Goal: Transaction & Acquisition: Purchase product/service

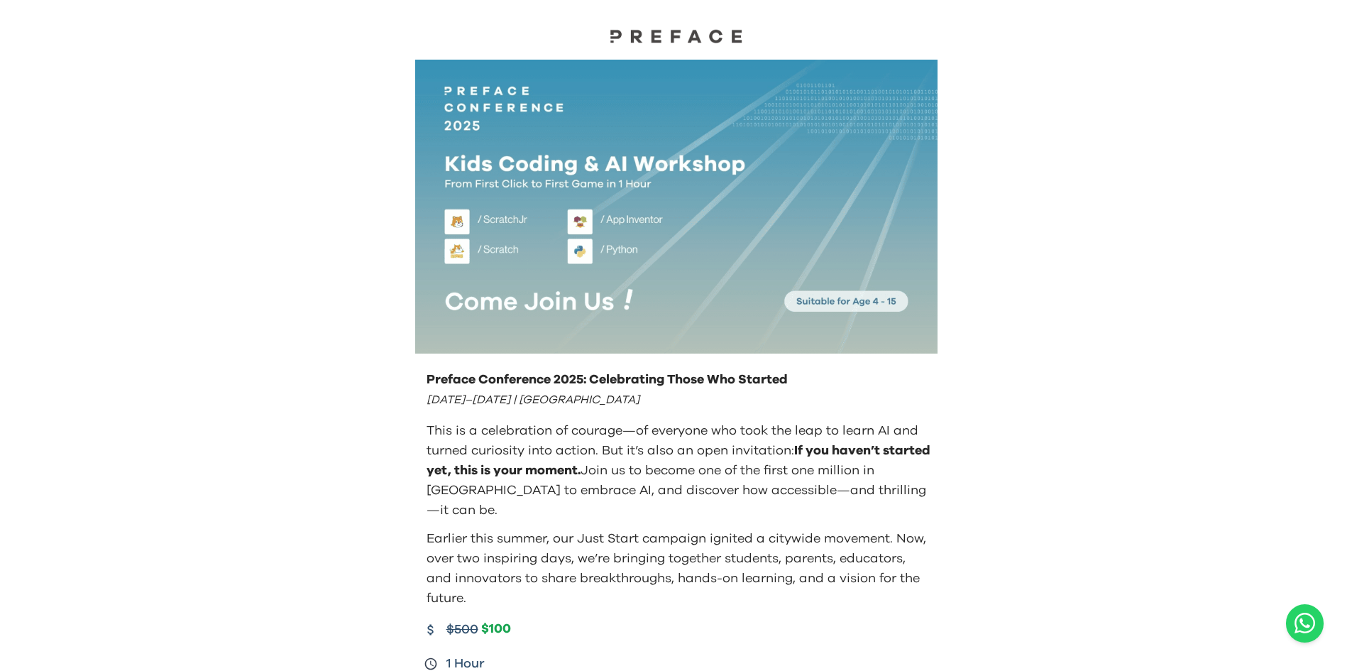
click at [589, 250] on img at bounding box center [676, 207] width 522 height 294
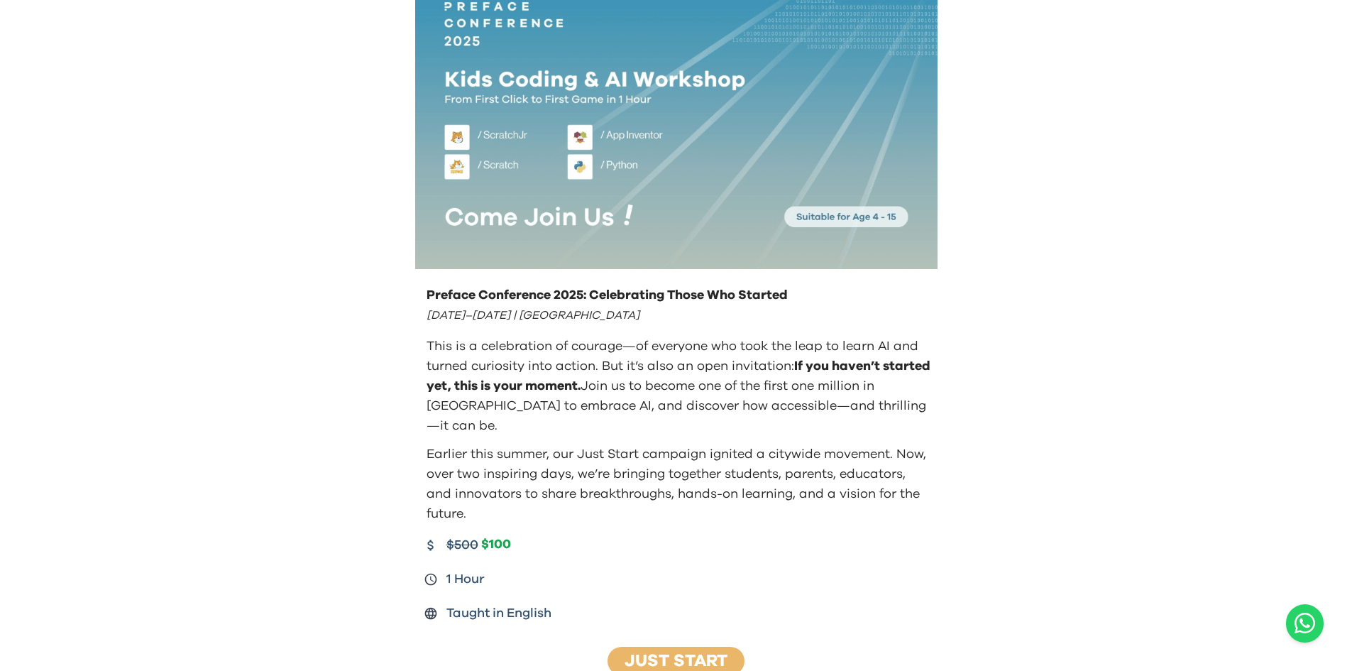
scroll to position [71, 0]
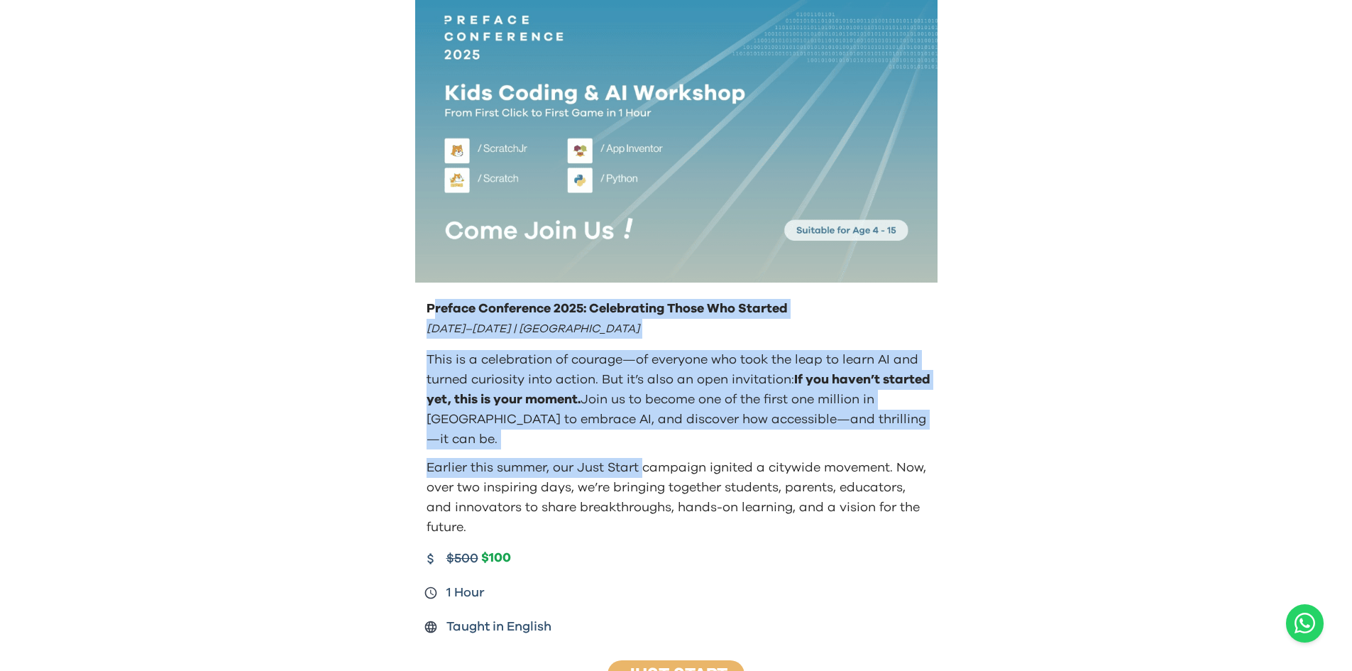
drag, startPoint x: 434, startPoint y: 305, endPoint x: 646, endPoint y: 464, distance: 264.6
click at [646, 464] on div "Preface Conference 2025: Celebrating Those Who Started August 23–24 | Hong Kong…" at bounding box center [678, 418] width 508 height 238
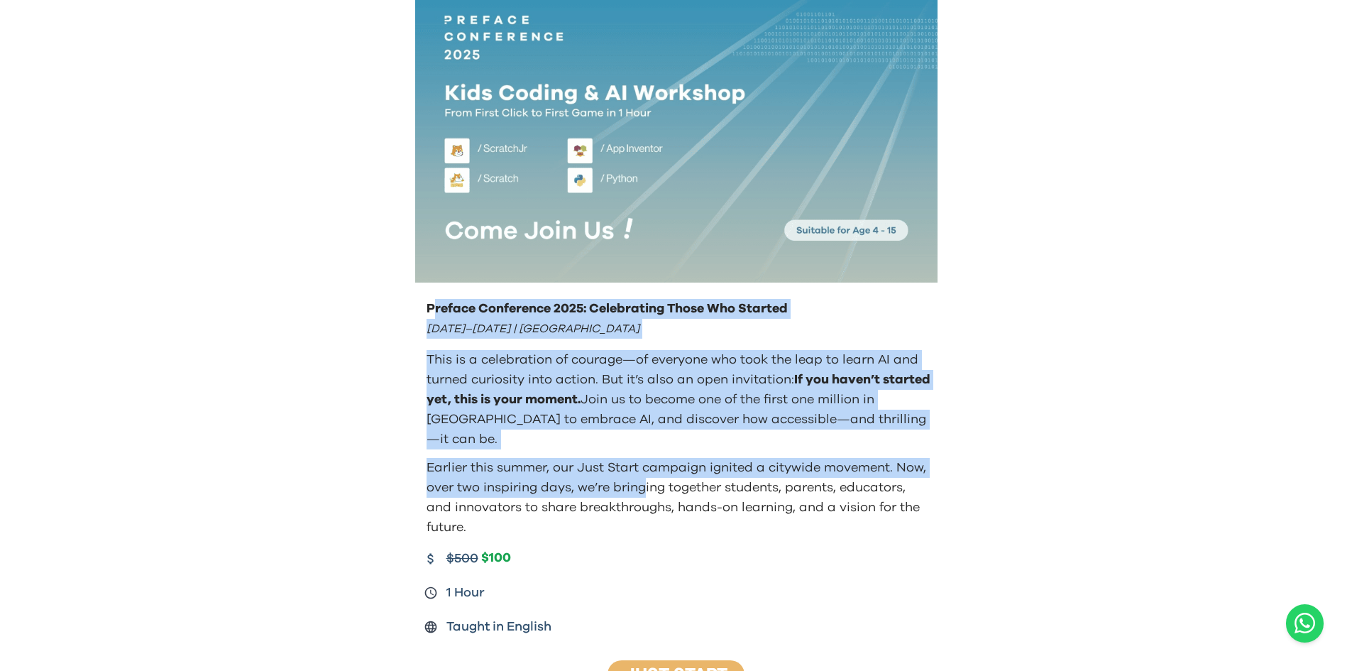
click at [646, 465] on p "Earlier this summer, our Just Start campaign ignited a citywide movement. Now, …" at bounding box center [679, 497] width 505 height 79
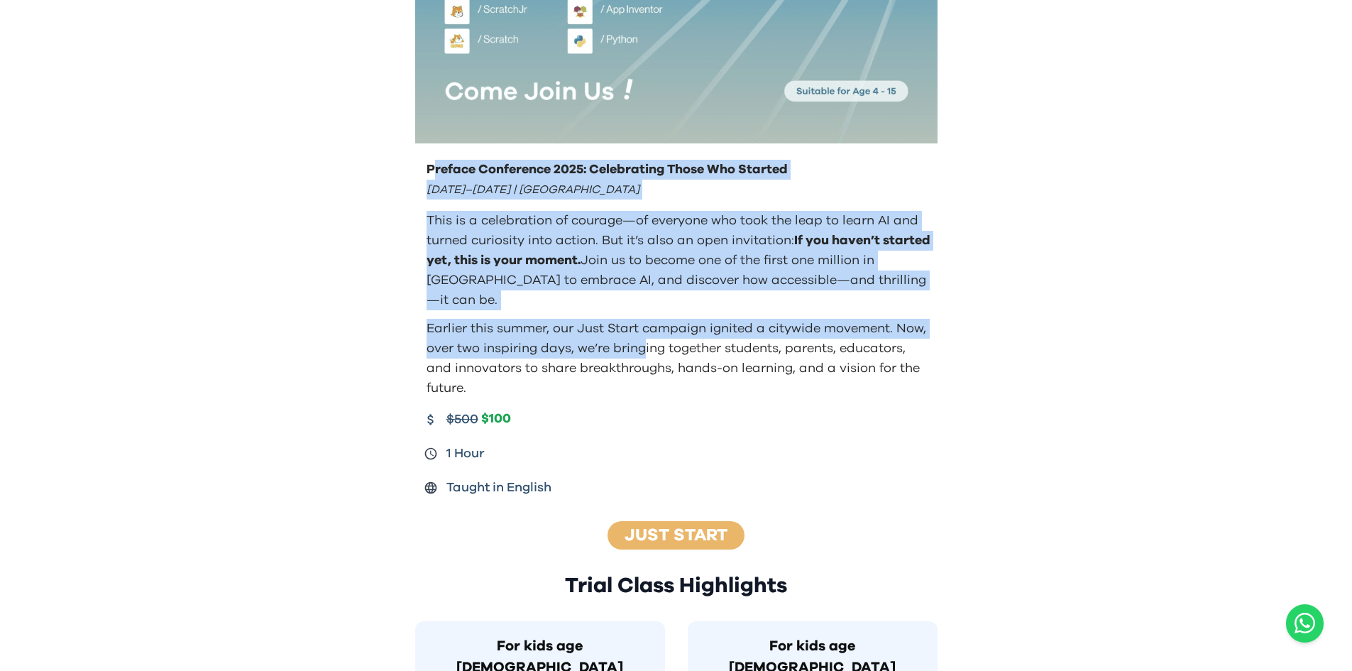
scroll to position [426, 0]
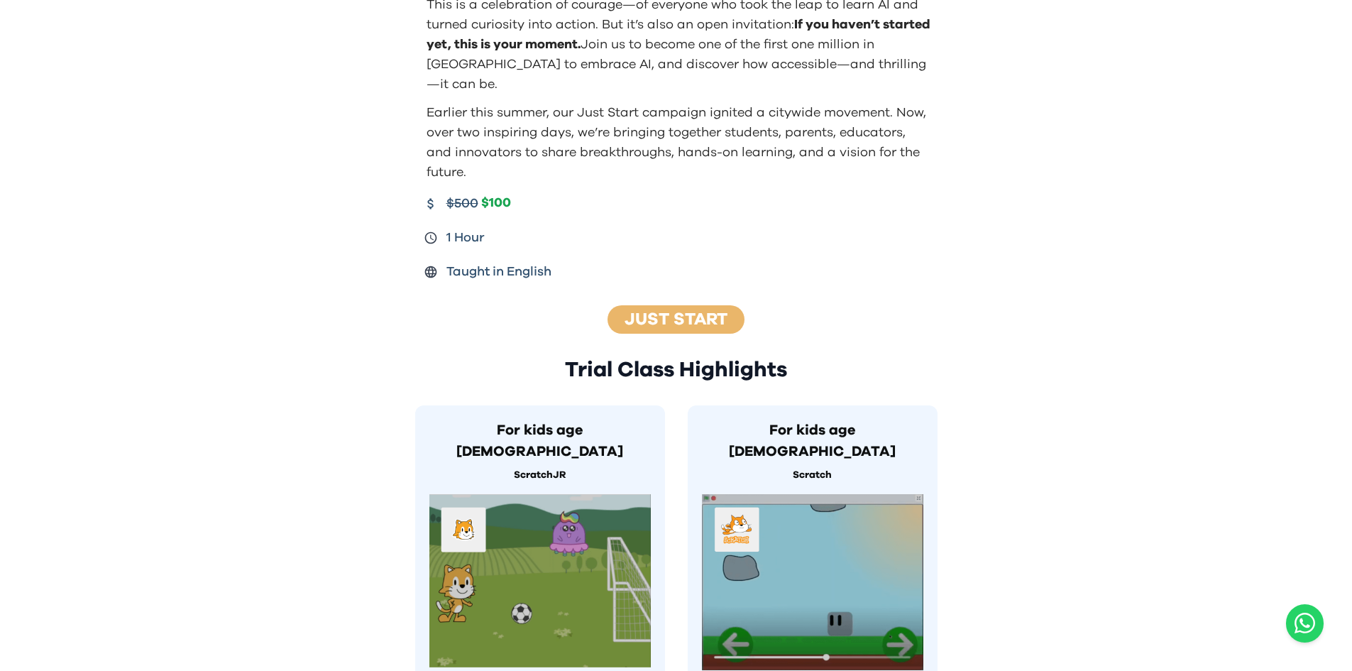
click at [897, 383] on div "Preface Conference 2025: Celebrating Those Who Started August 23–24 | Hong Kong…" at bounding box center [676, 588] width 1352 height 2028
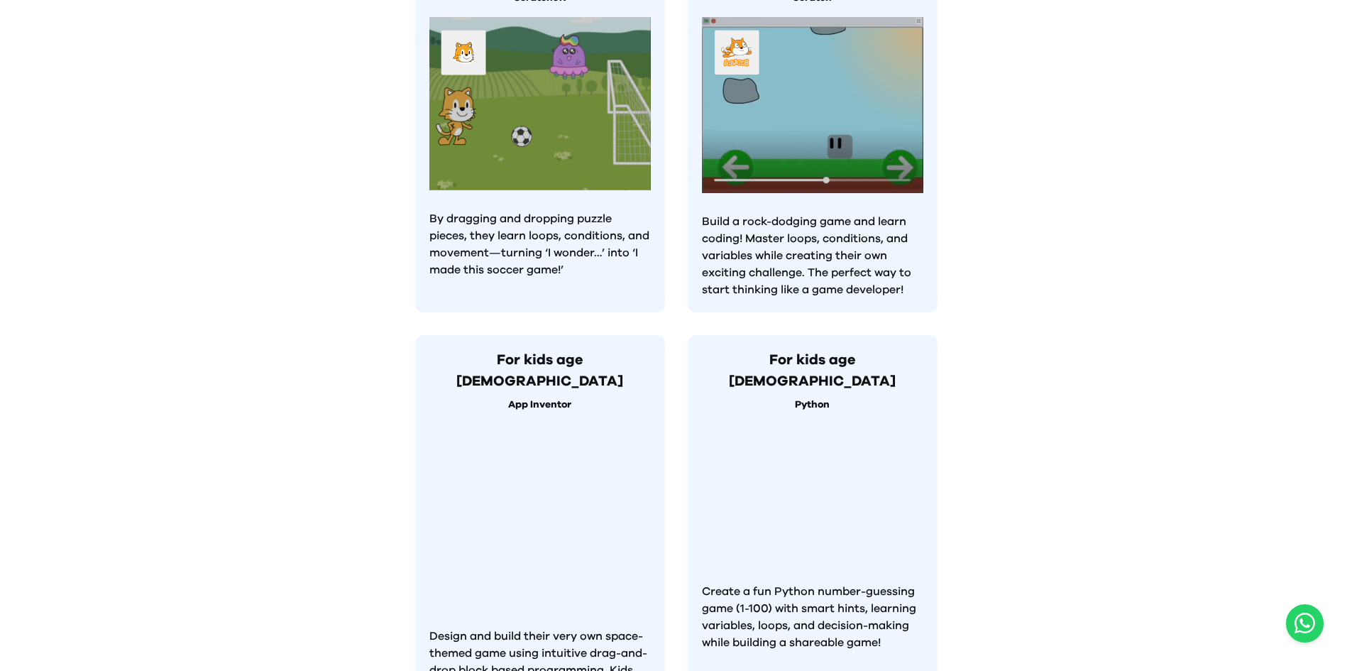
scroll to position [994, 0]
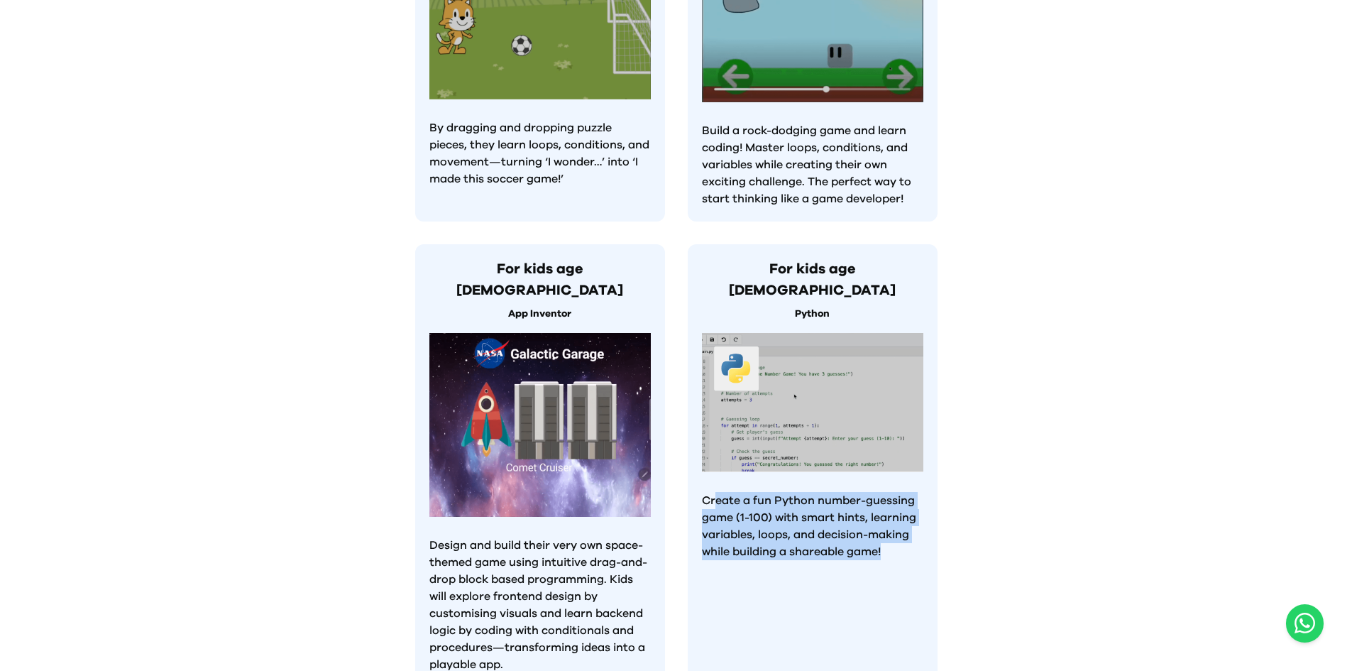
drag, startPoint x: 718, startPoint y: 422, endPoint x: 889, endPoint y: 474, distance: 178.9
click at [889, 471] on p "Create a fun Python number-guessing game (1-100) with smart hints, learning var…" at bounding box center [812, 526] width 221 height 68
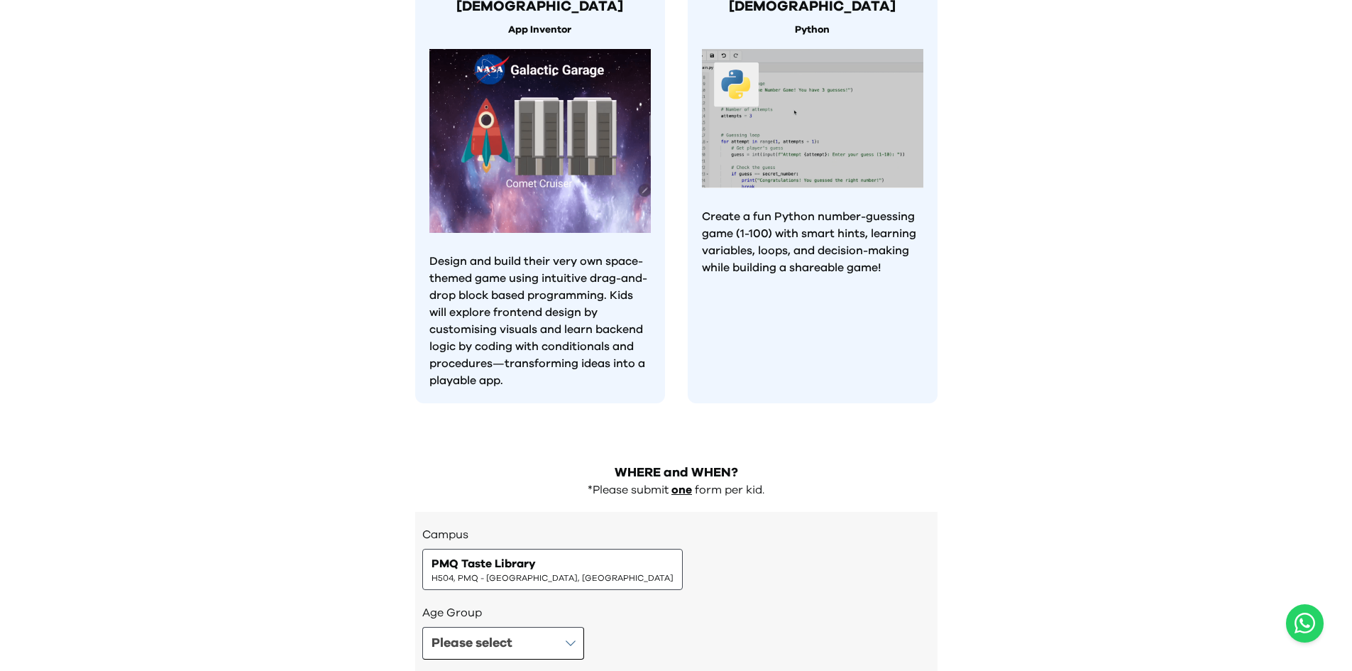
scroll to position [1333, 0]
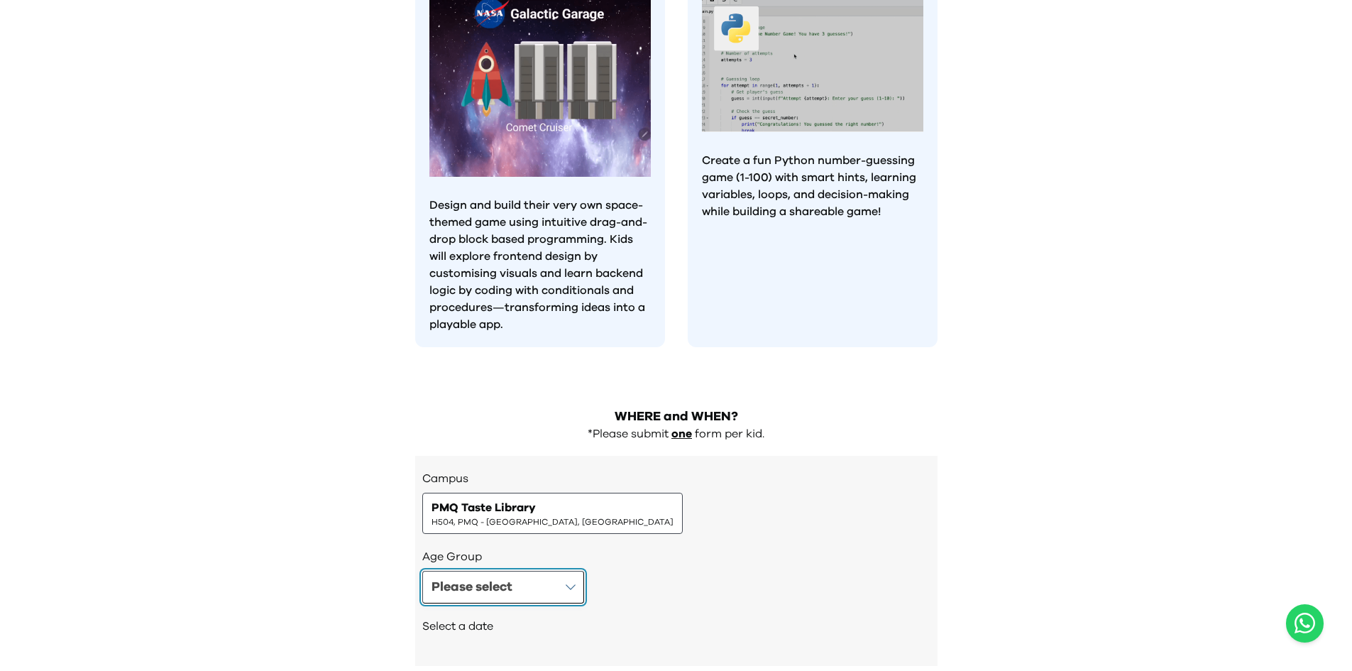
click at [520, 471] on button "Please select" at bounding box center [503, 587] width 162 height 33
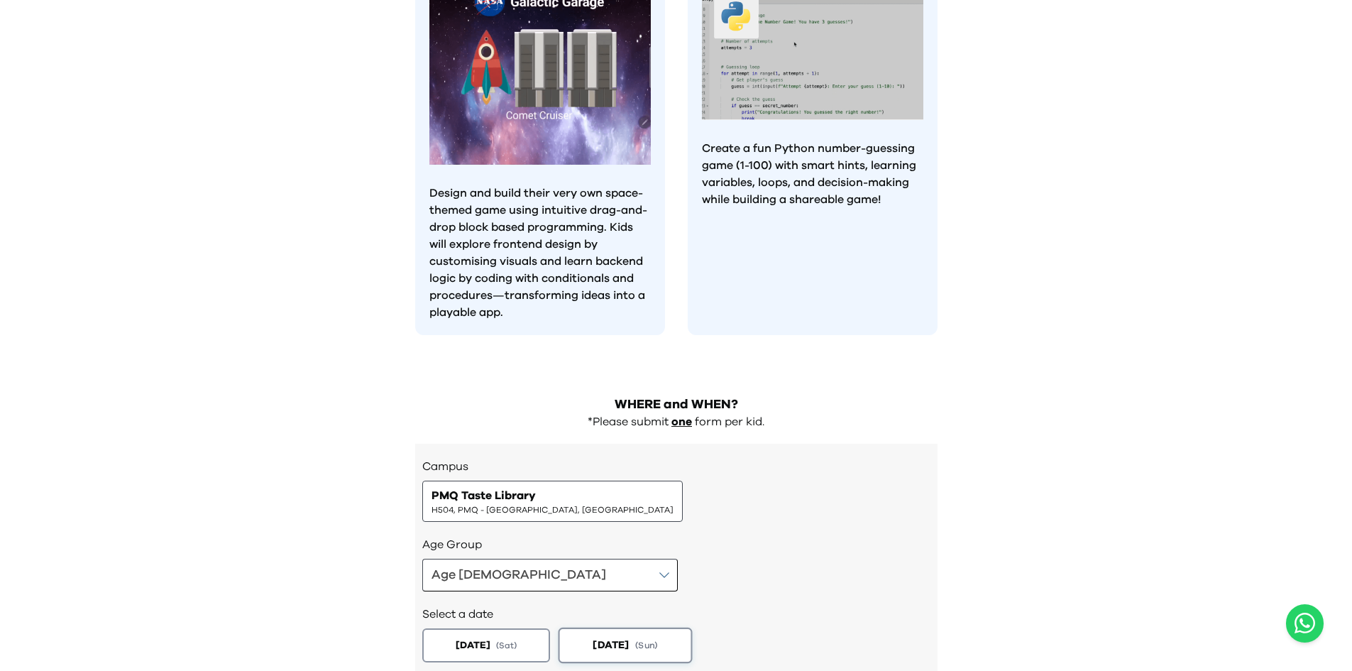
click at [490, 471] on span "[DATE]" at bounding box center [473, 645] width 35 height 14
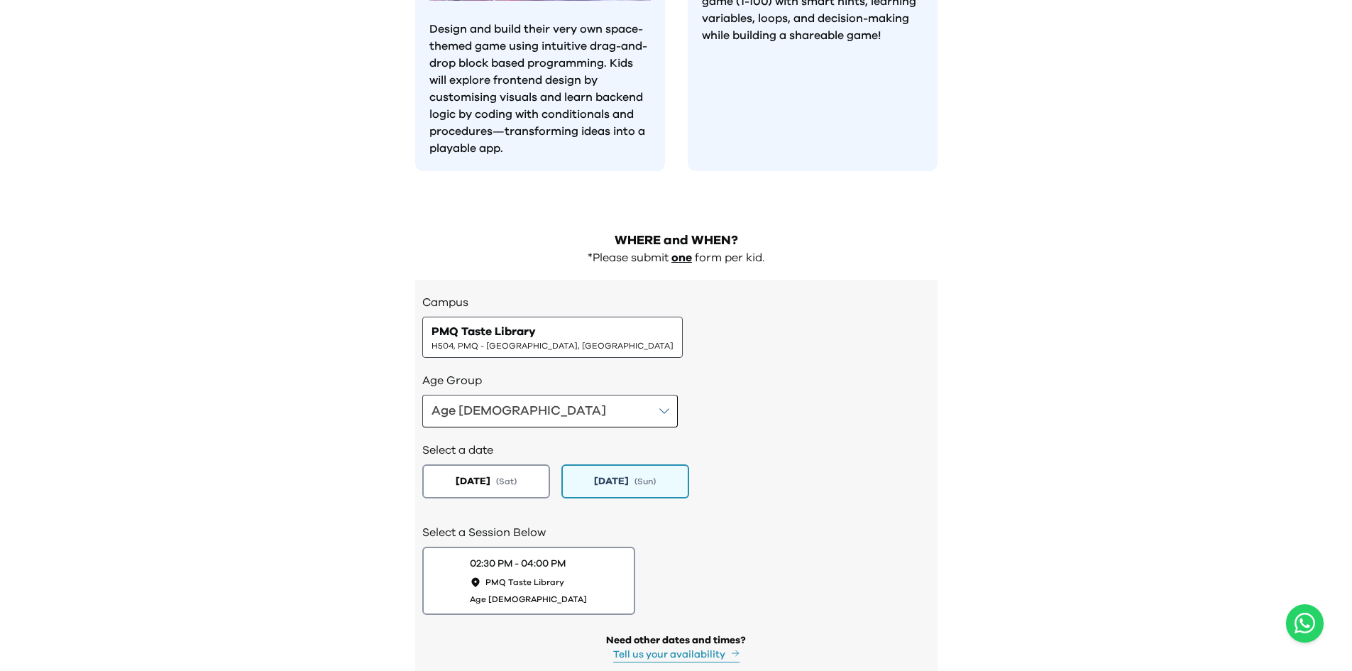
scroll to position [1520, 0]
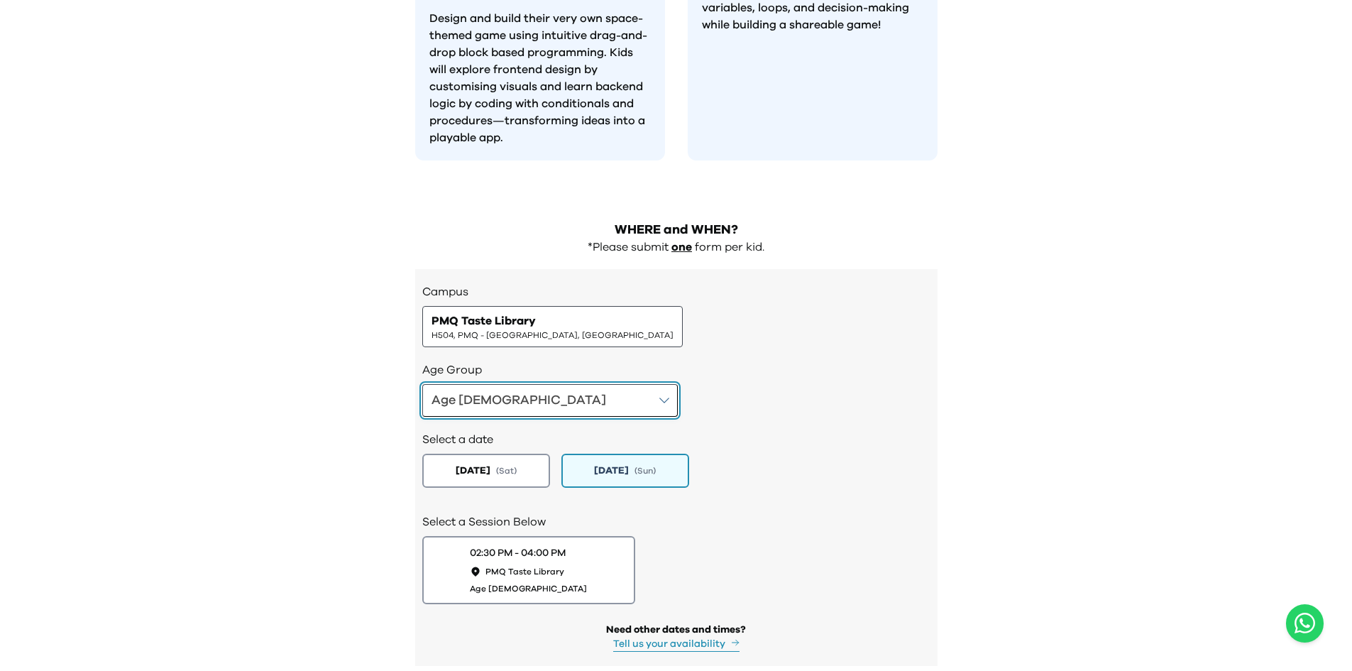
click at [539, 384] on button "Age [DEMOGRAPHIC_DATA]" at bounding box center [549, 400] width 255 height 33
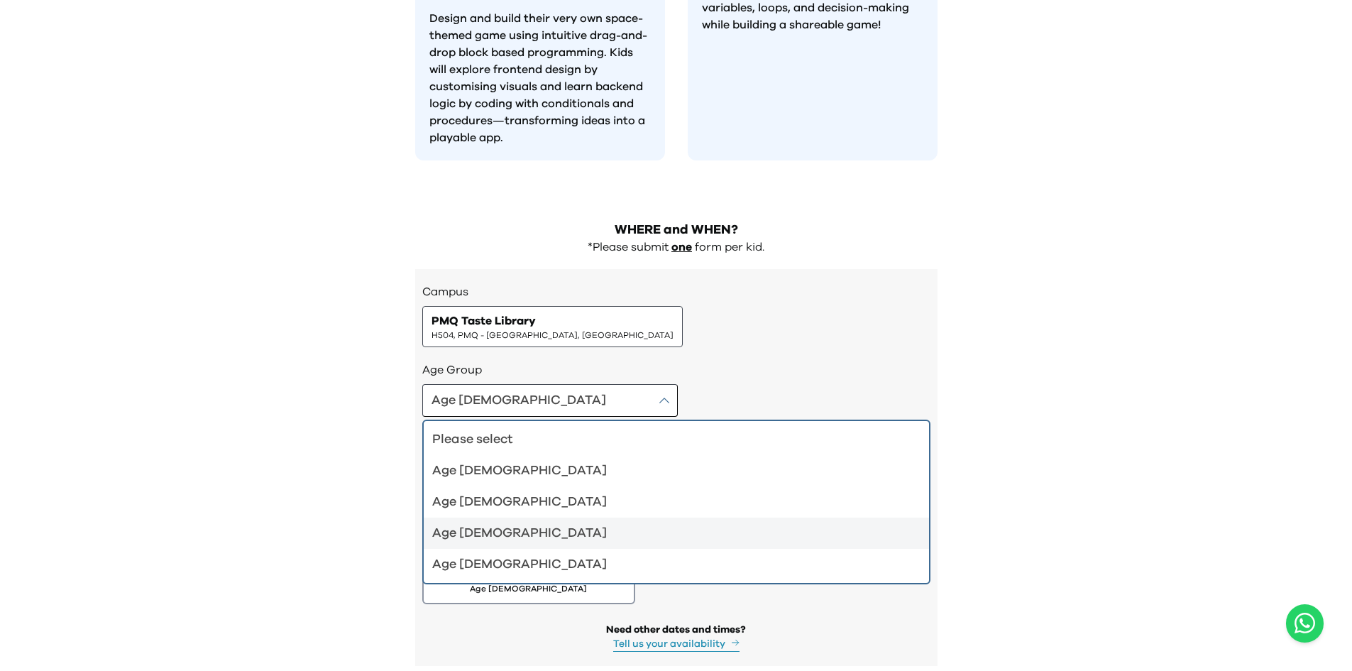
click at [529, 471] on div "Age [DEMOGRAPHIC_DATA]" at bounding box center [667, 533] width 471 height 20
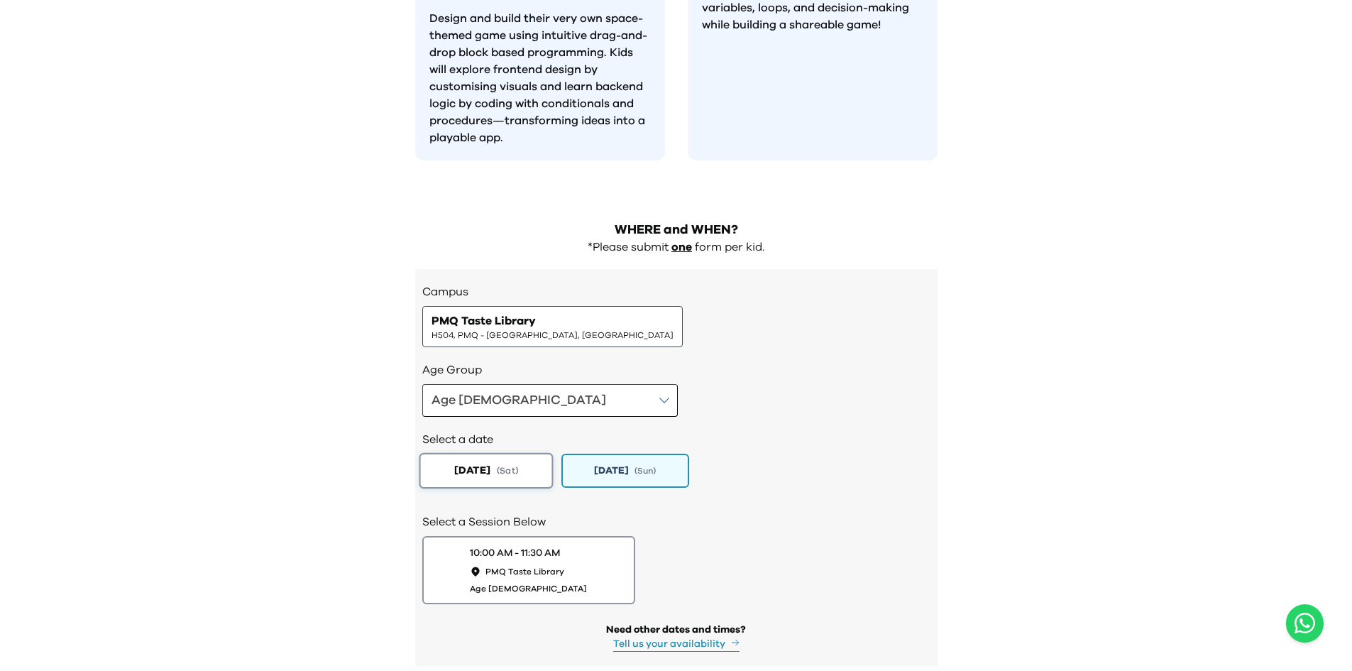
click at [517, 465] on span "( Sat )" at bounding box center [506, 471] width 21 height 12
click at [627, 463] on span "[DATE]" at bounding box center [611, 470] width 36 height 15
click at [530, 453] on button "[DATE] ( Sat )" at bounding box center [486, 470] width 134 height 35
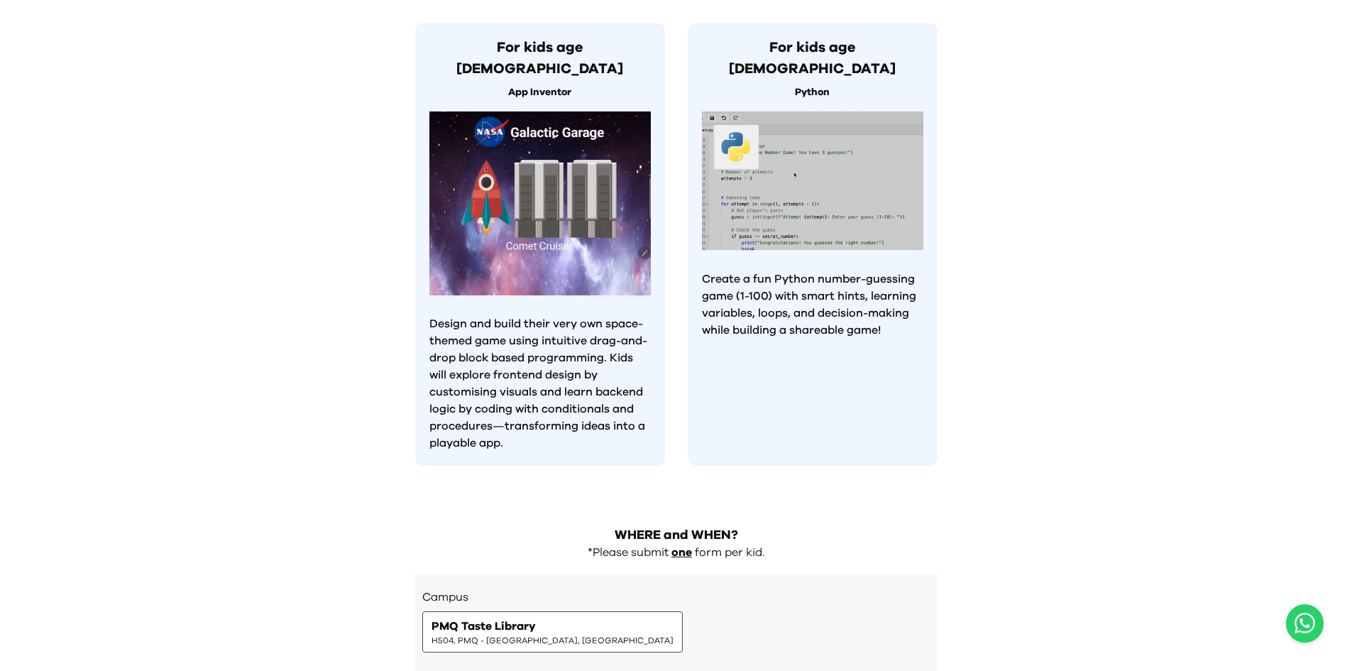
scroll to position [1449, 0]
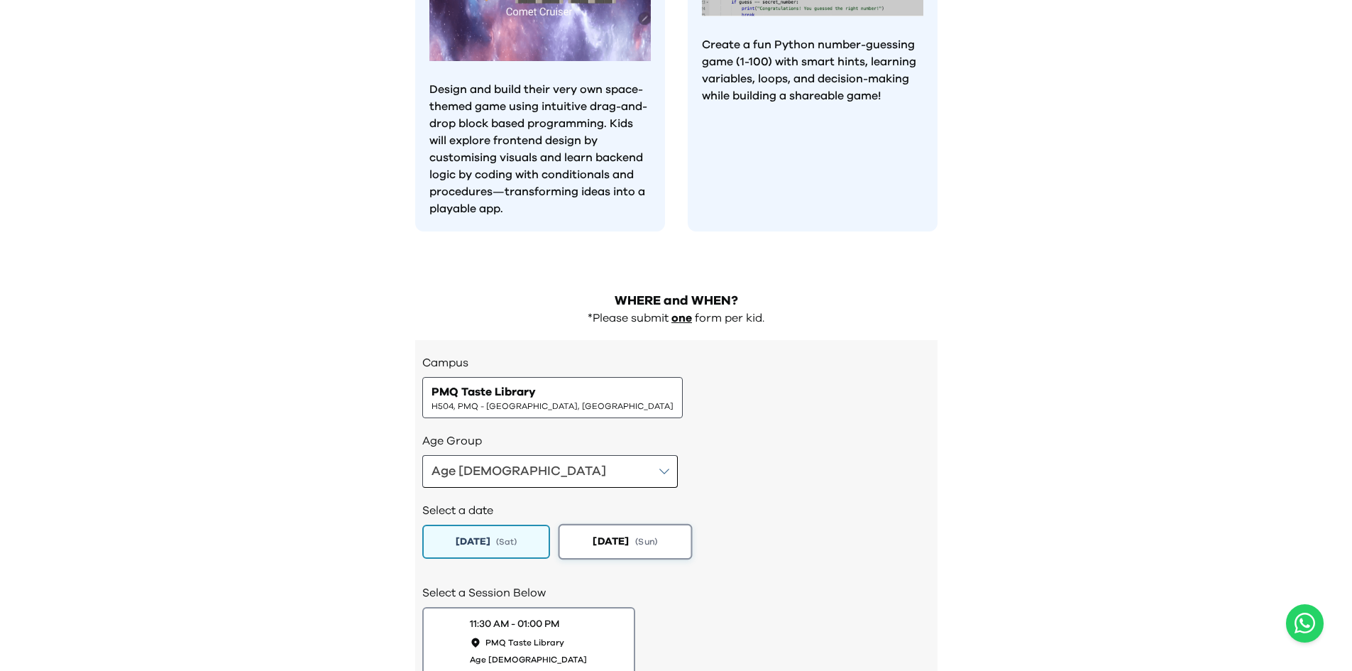
click at [593, 471] on span "[DATE]" at bounding box center [611, 541] width 36 height 15
click at [503, 471] on button "[DATE] ( Sat )" at bounding box center [486, 541] width 134 height 35
click at [600, 471] on button "11:30 AM - 01:00 PM PMQ Taste Library Age 8-9" at bounding box center [529, 641] width 224 height 72
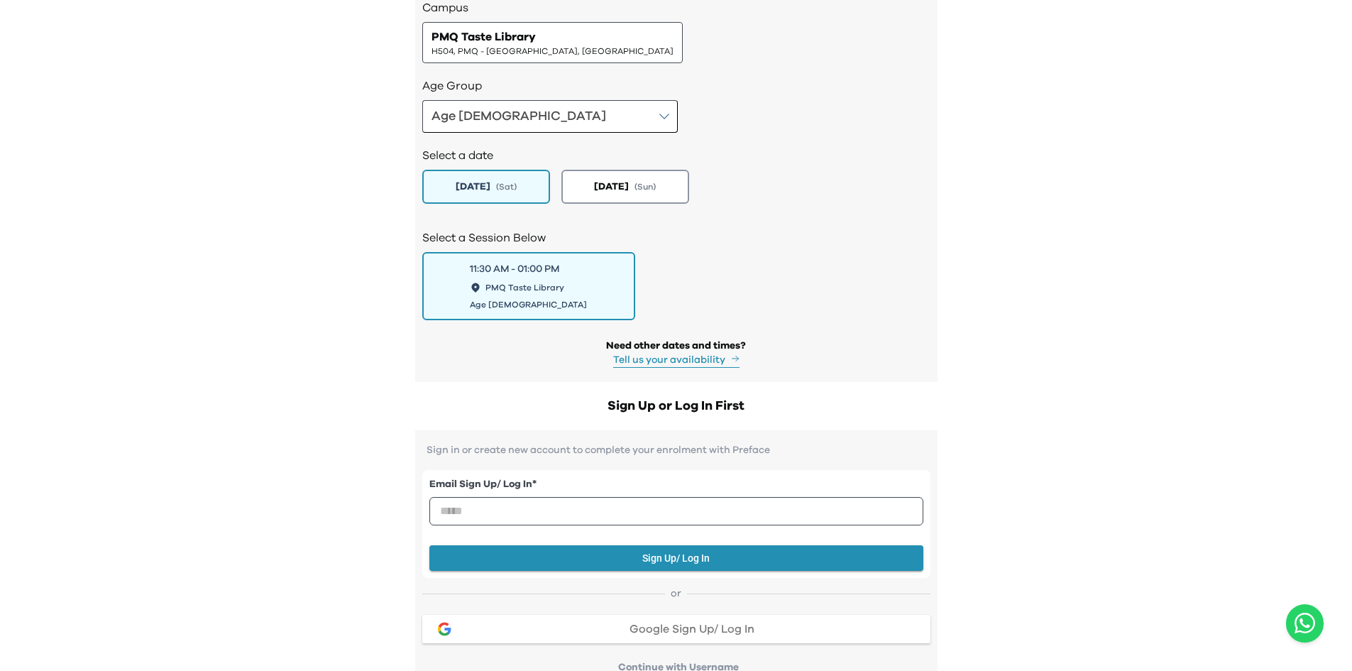
scroll to position [1875, 0]
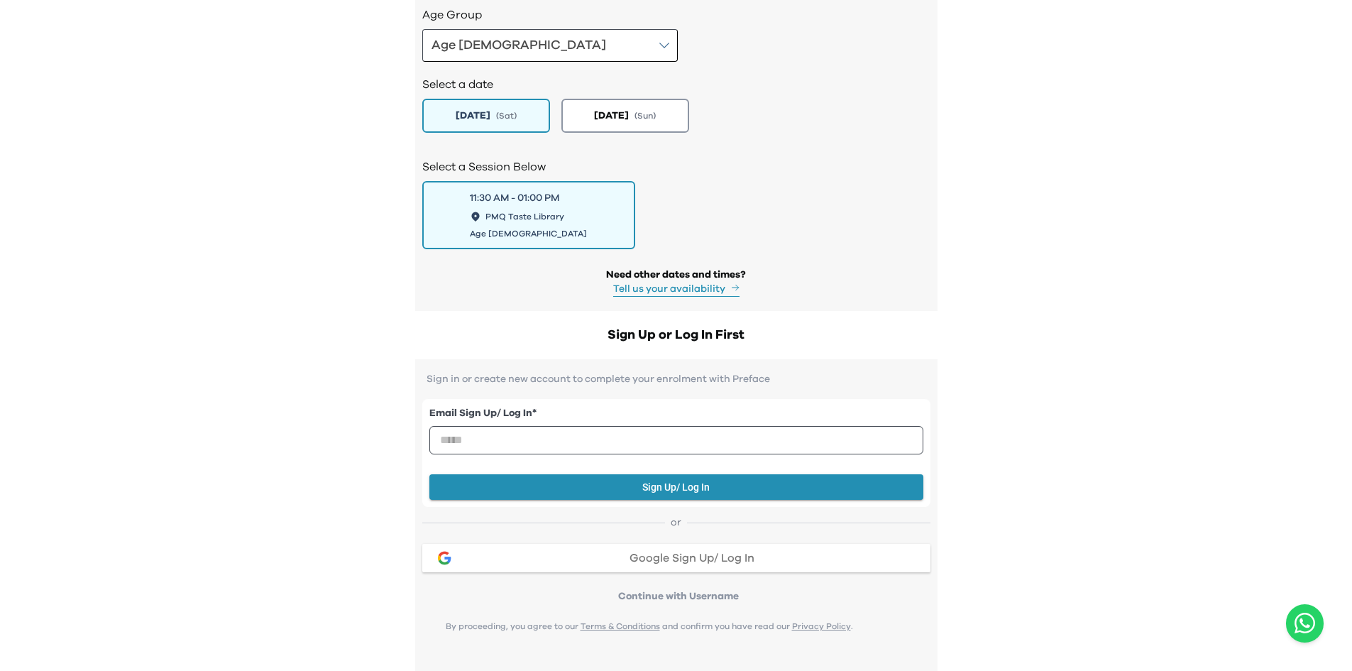
click at [676, 471] on p "Continue with Username" at bounding box center [679, 596] width 504 height 14
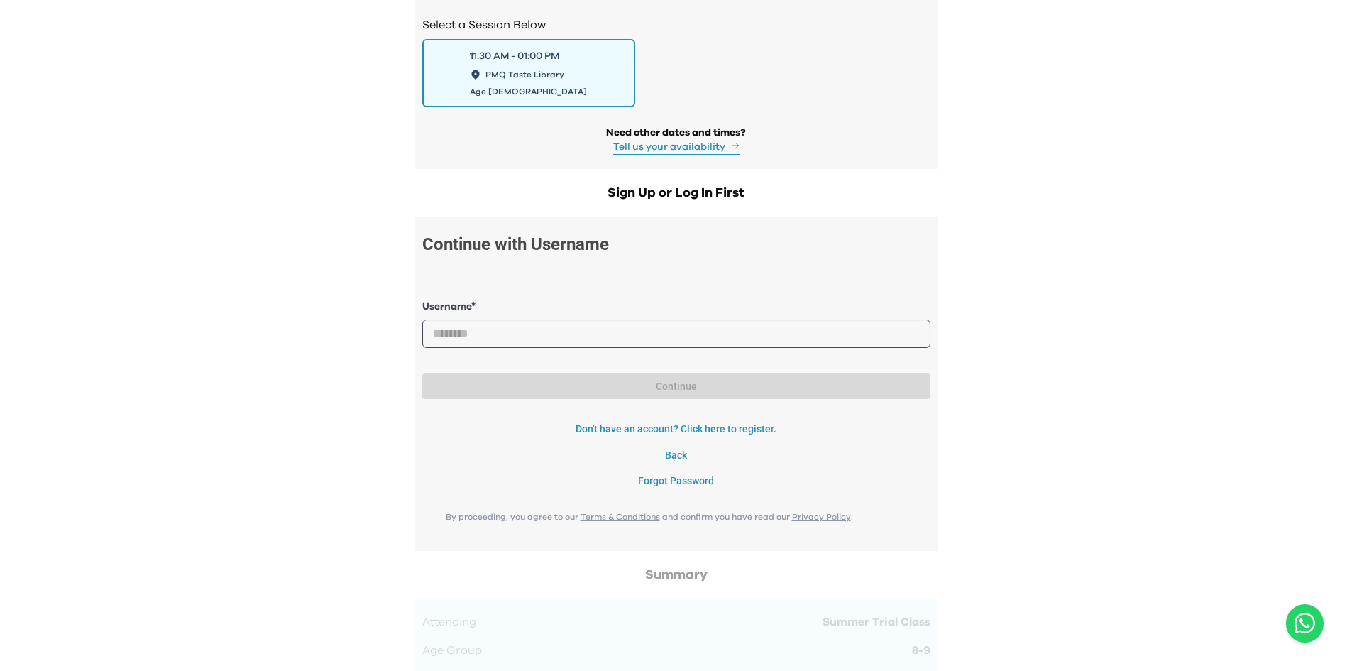
scroll to position [1946, 0]
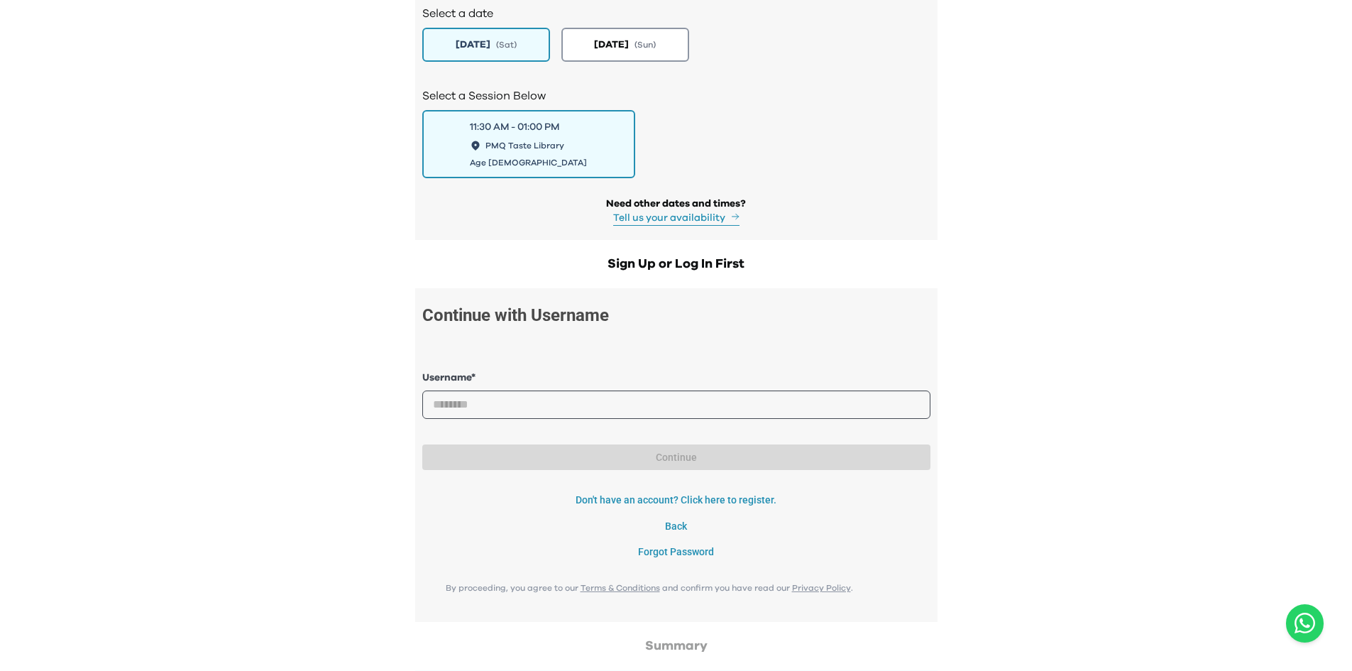
click at [639, 254] on h2 "Sign Up or Log In First" at bounding box center [676, 264] width 522 height 20
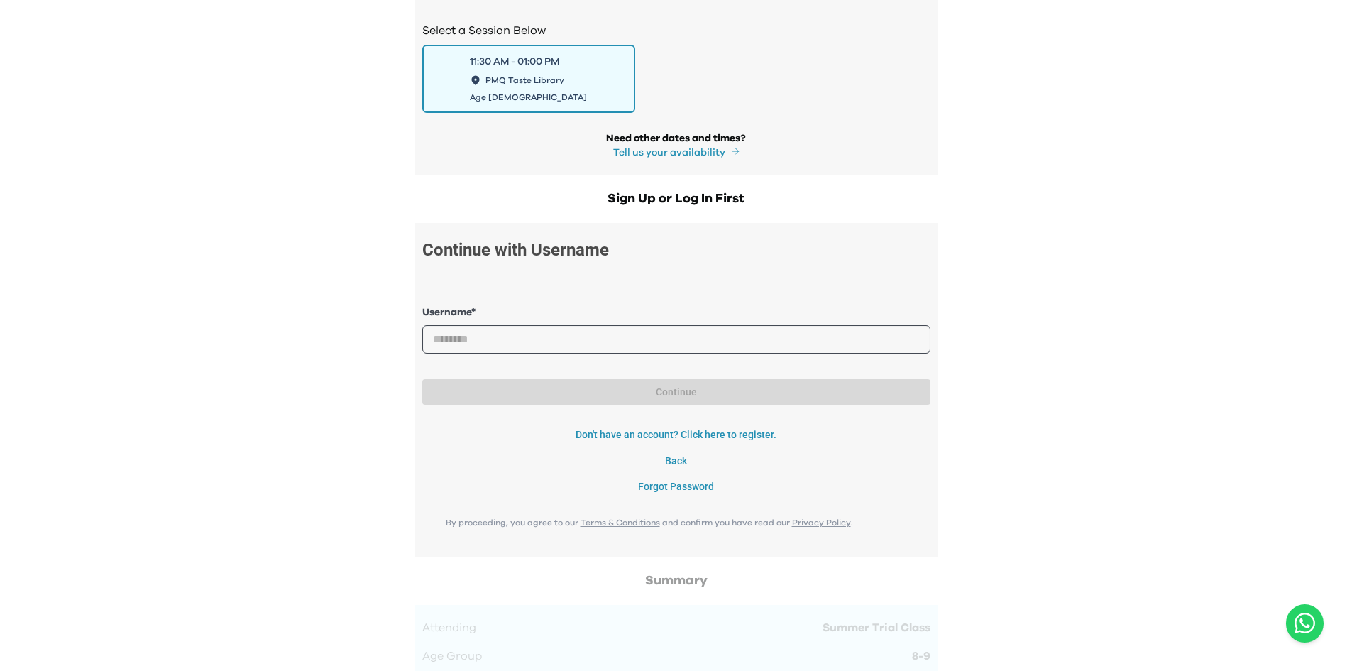
scroll to position [1804, 0]
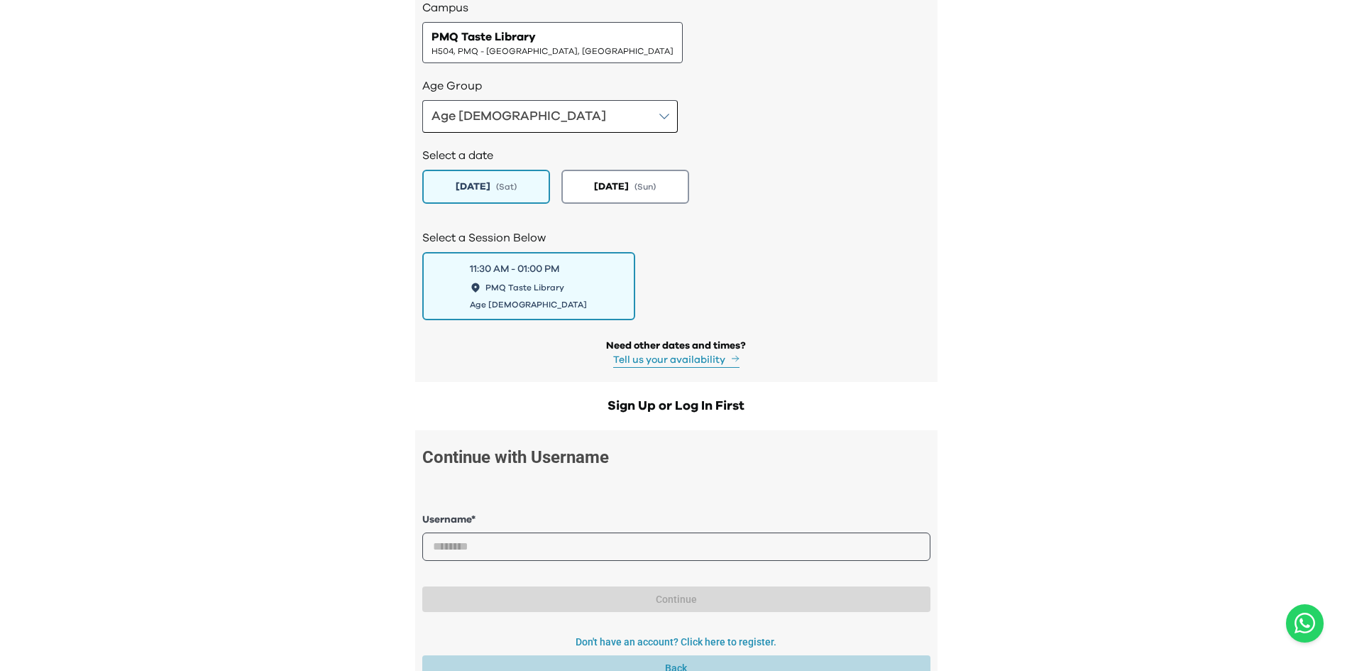
click at [678, 471] on button "Back" at bounding box center [676, 668] width 508 height 26
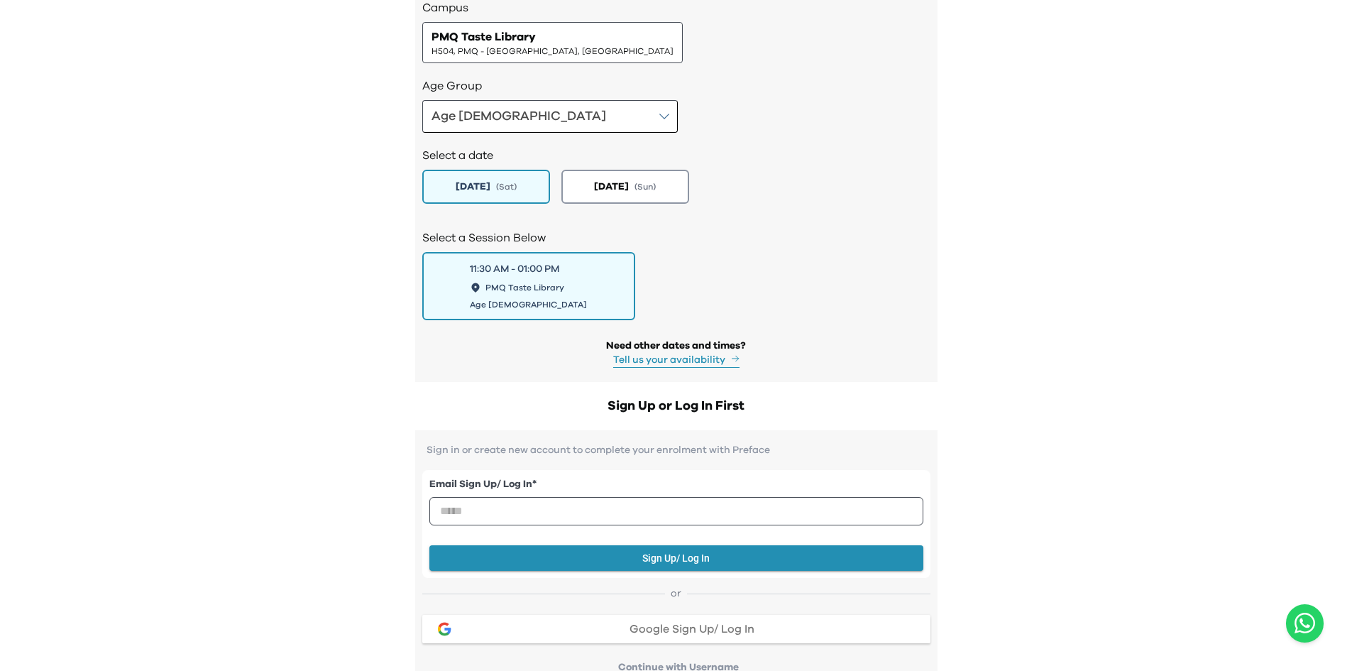
click at [643, 471] on span "Google Sign Up/ Log In" at bounding box center [691, 628] width 125 height 11
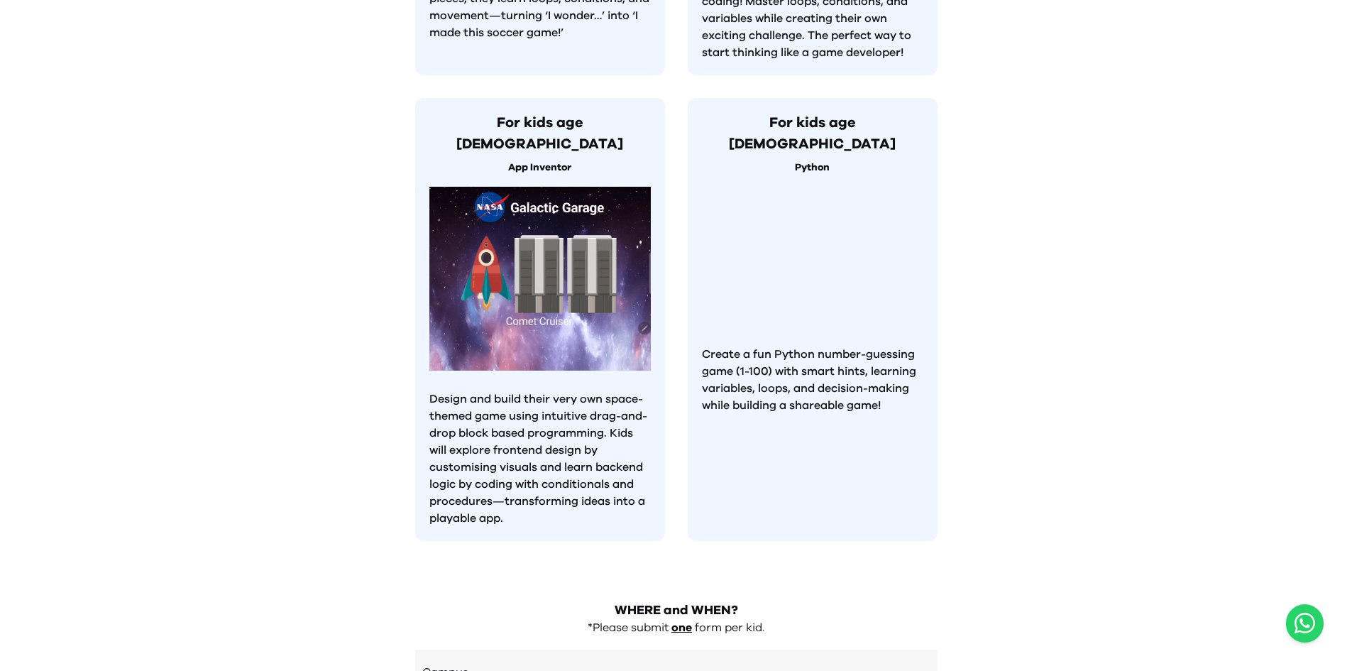
scroll to position [1333, 0]
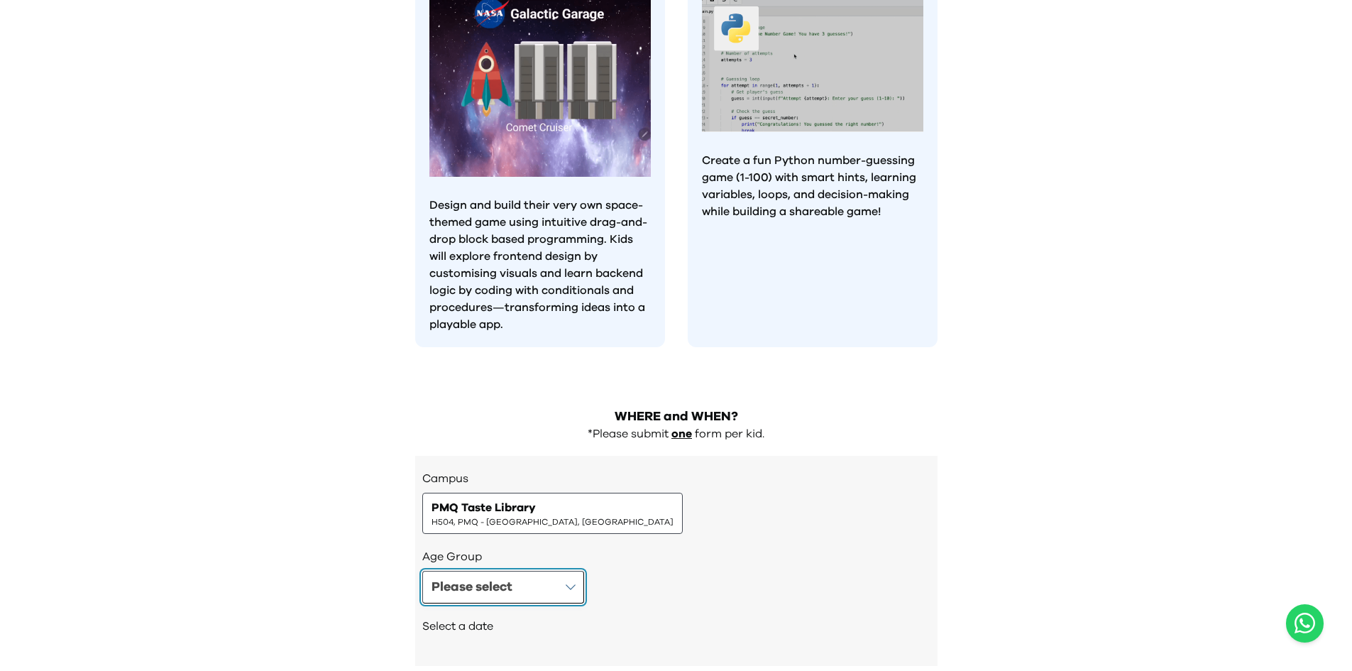
click at [545, 571] on button "Please select" at bounding box center [503, 587] width 162 height 33
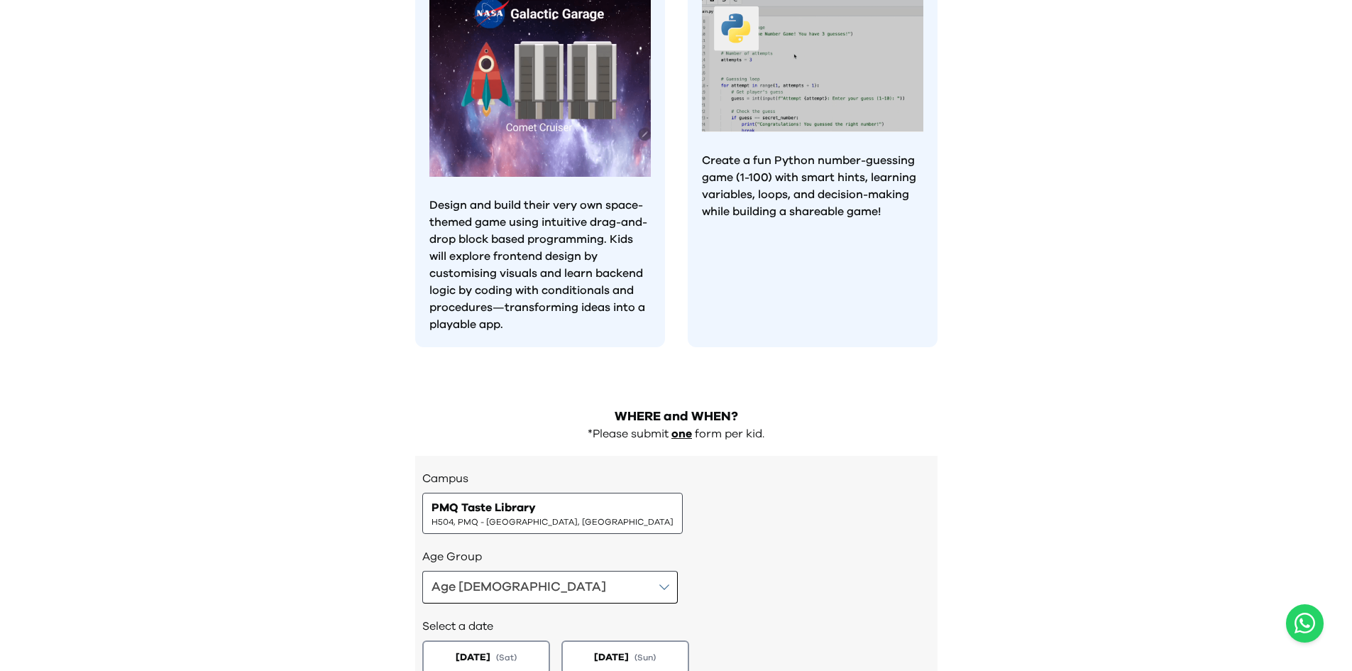
click at [485, 649] on span "[DATE]" at bounding box center [471, 656] width 36 height 15
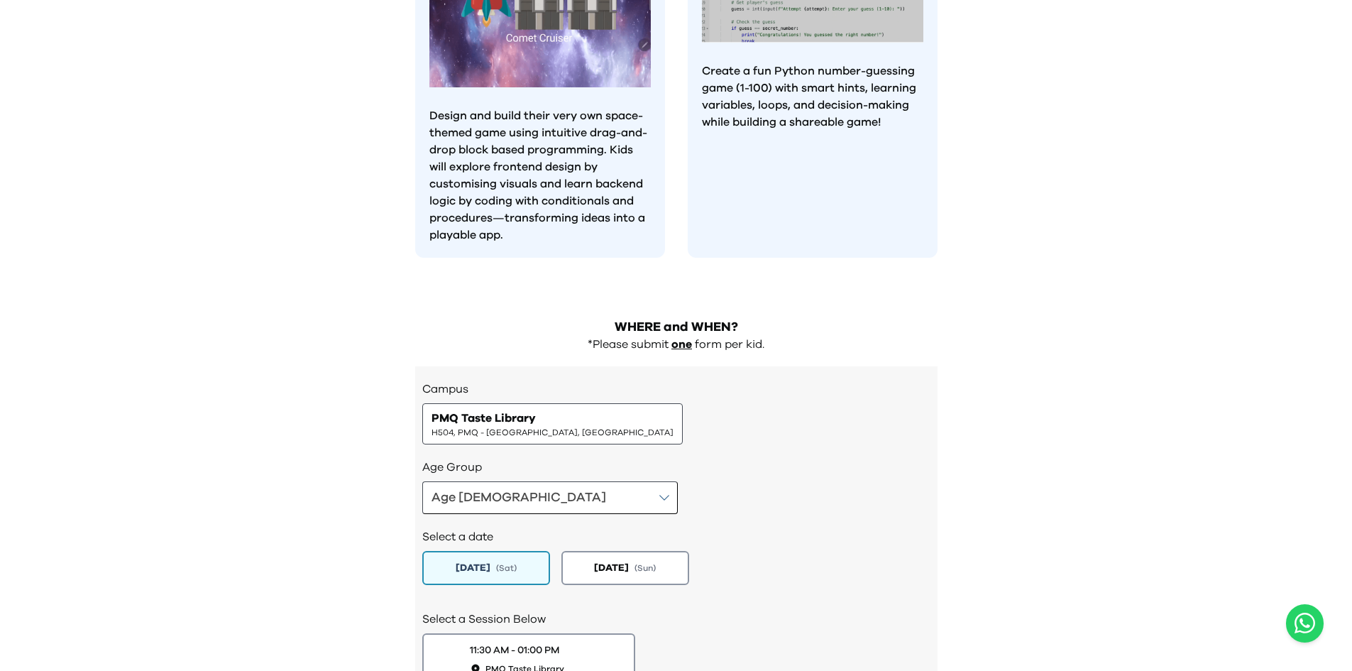
scroll to position [1520, 0]
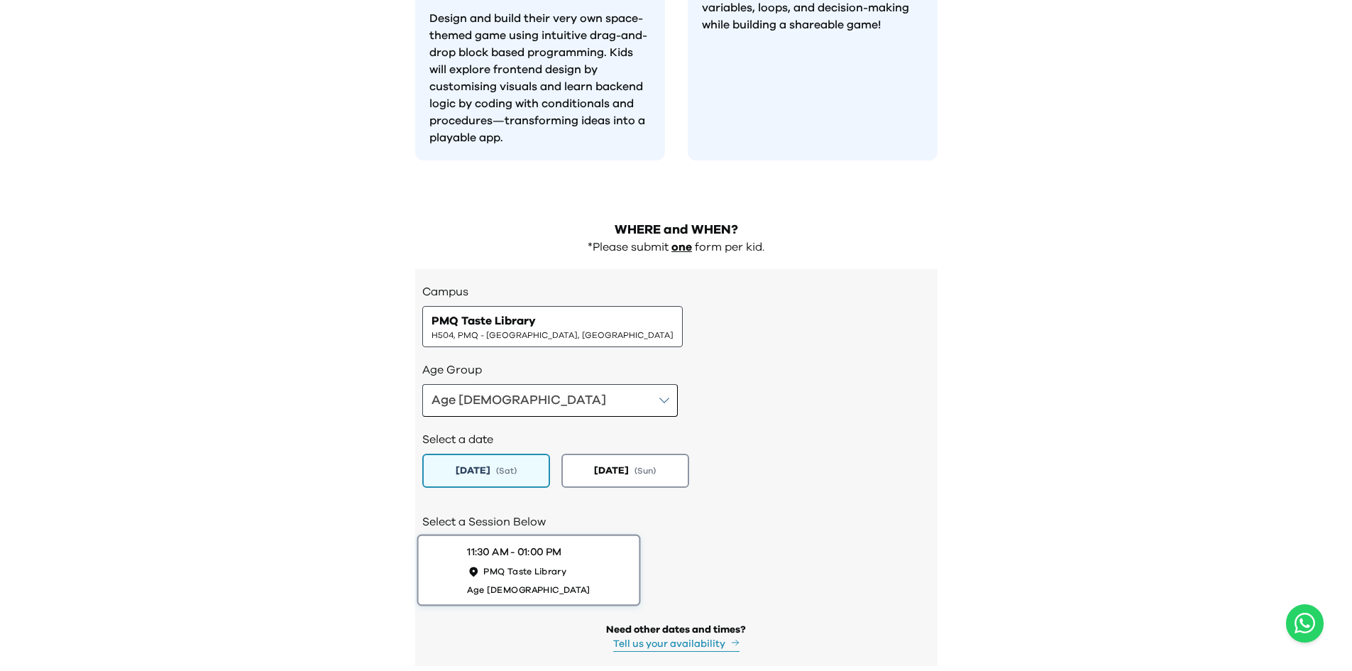
click at [483, 544] on div "11:30 AM - 01:00 PM" at bounding box center [514, 551] width 94 height 15
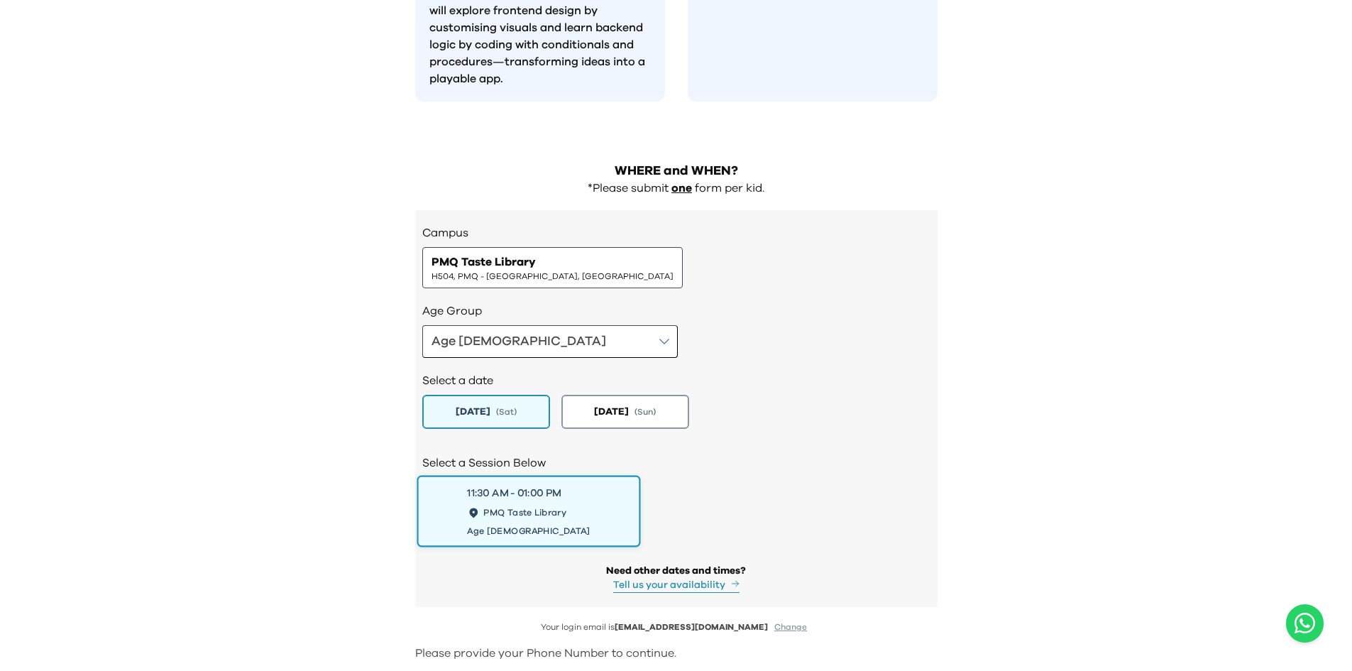
scroll to position [1703, 0]
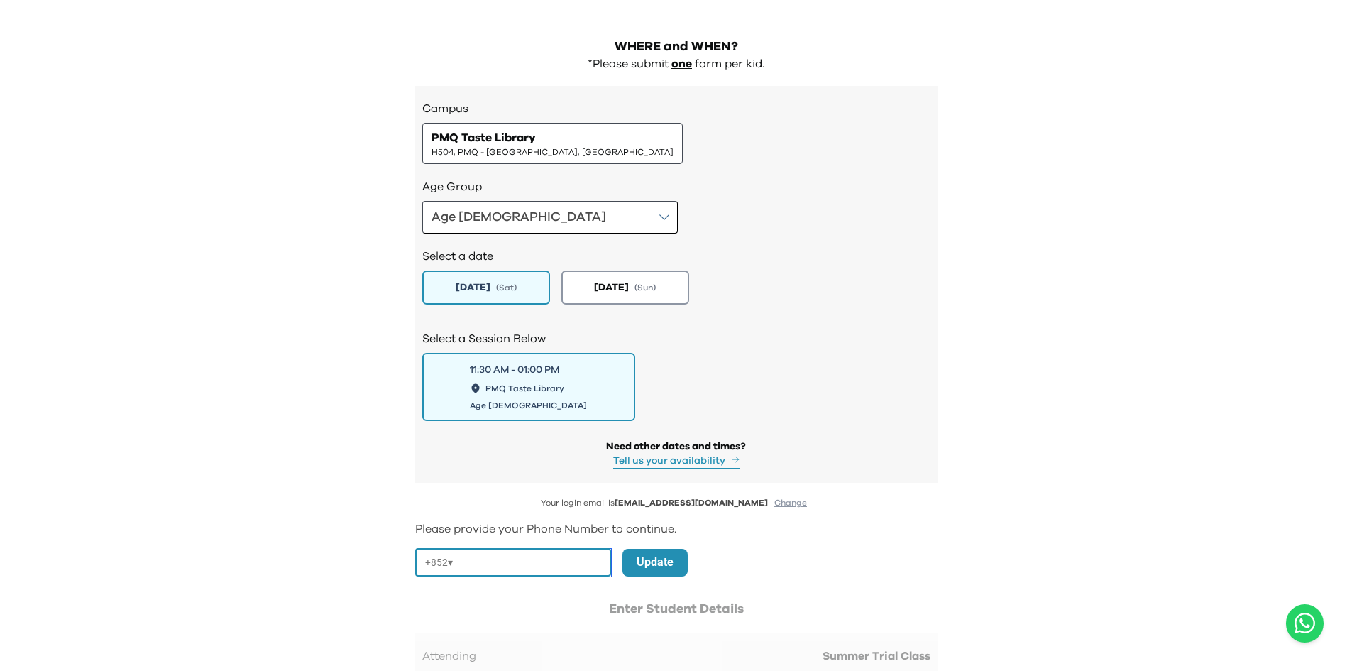
click at [480, 549] on input "tel" at bounding box center [534, 563] width 153 height 28
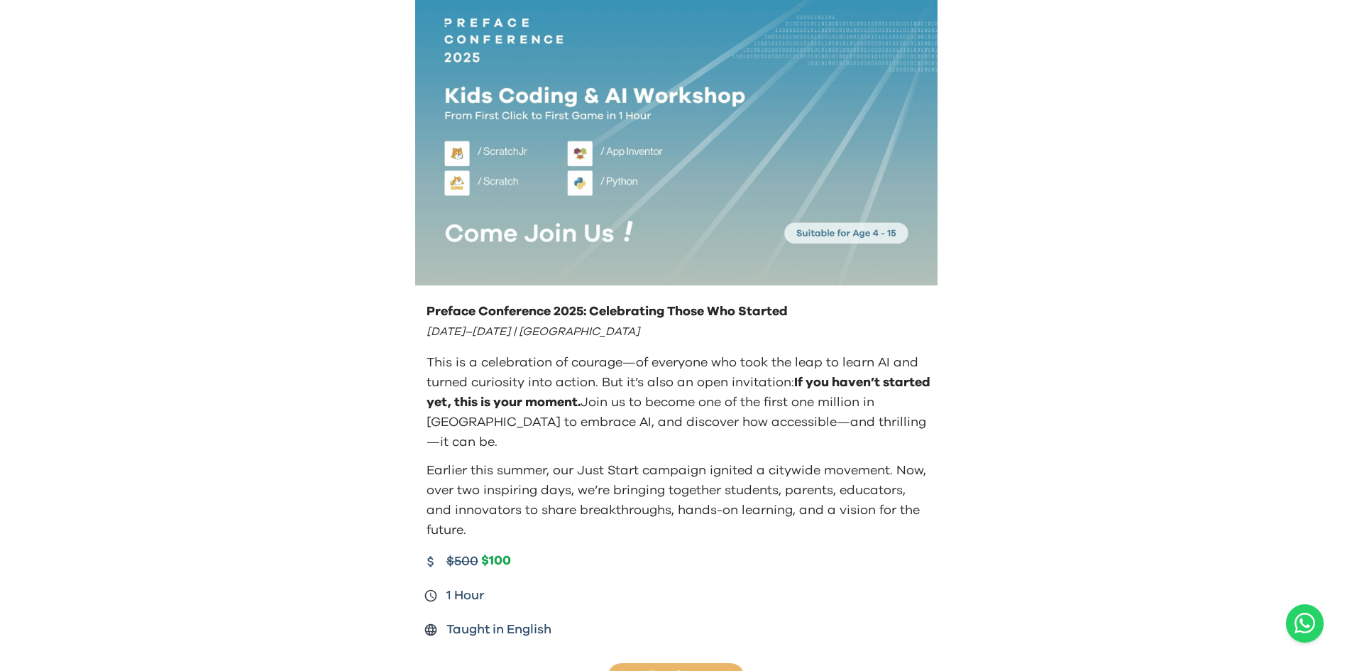
scroll to position [0, 0]
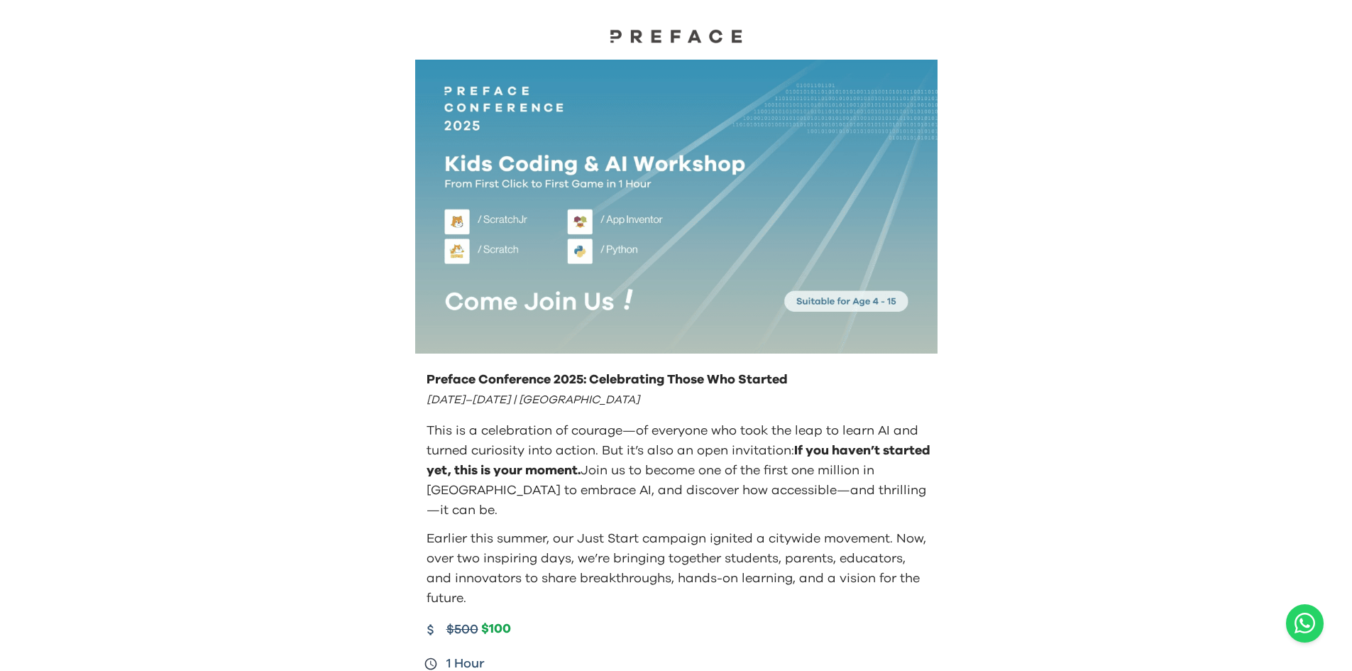
type input "********"
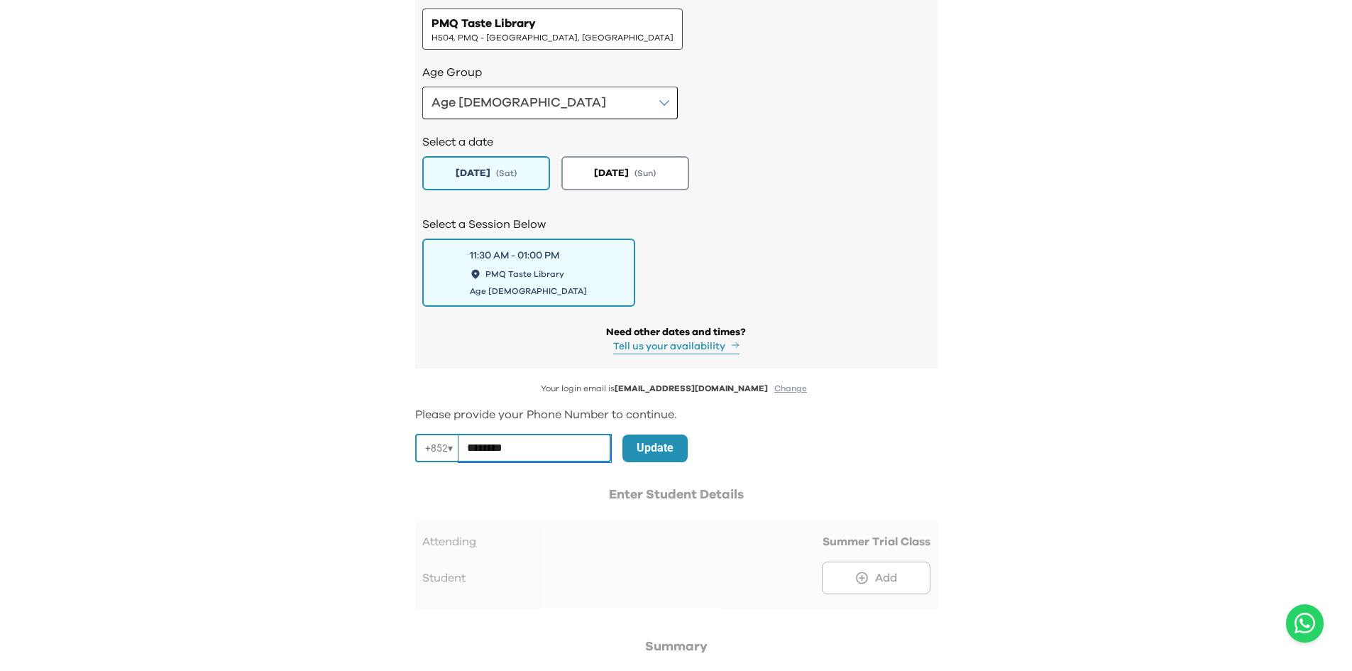
scroll to position [1845, 0]
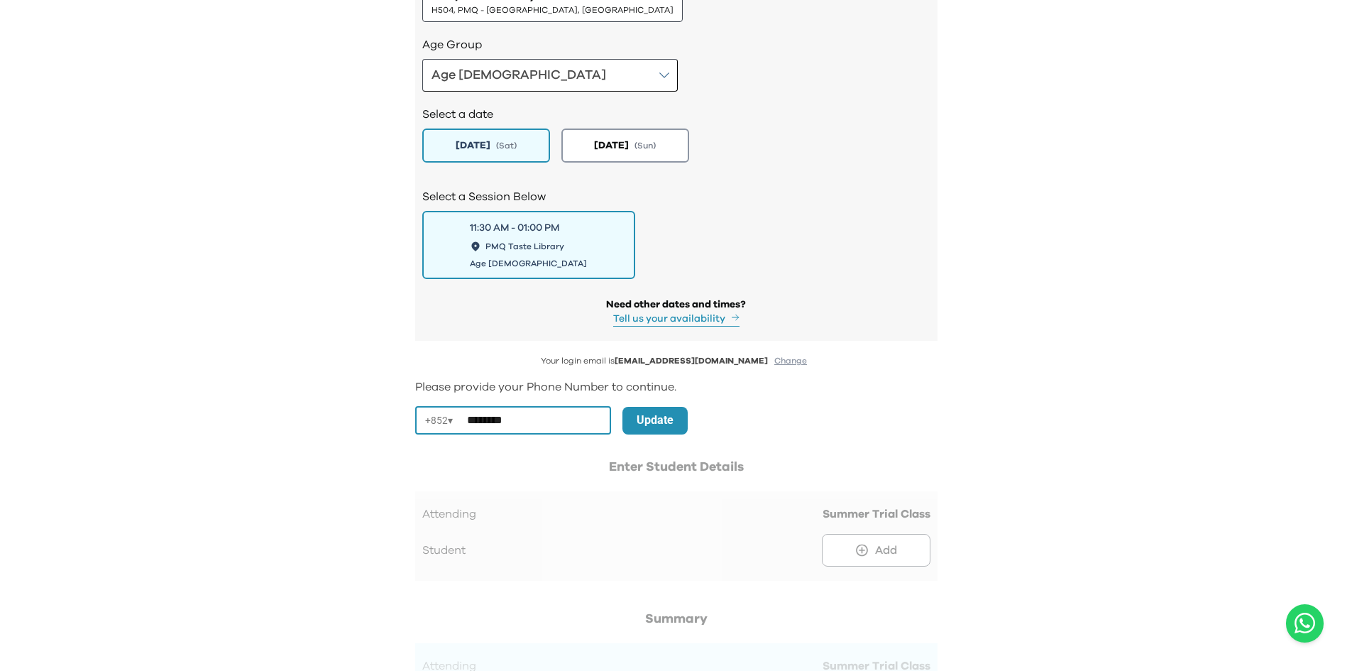
click at [644, 412] on p "Update" at bounding box center [655, 420] width 37 height 17
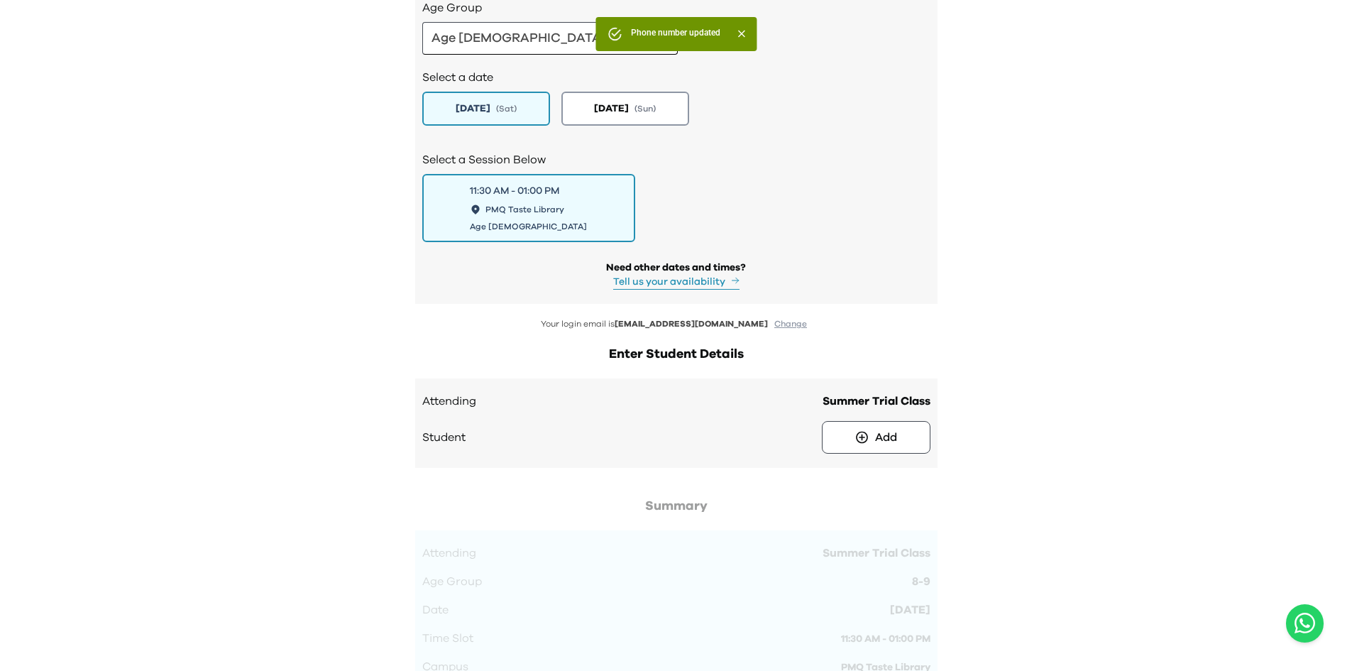
scroll to position [1916, 0]
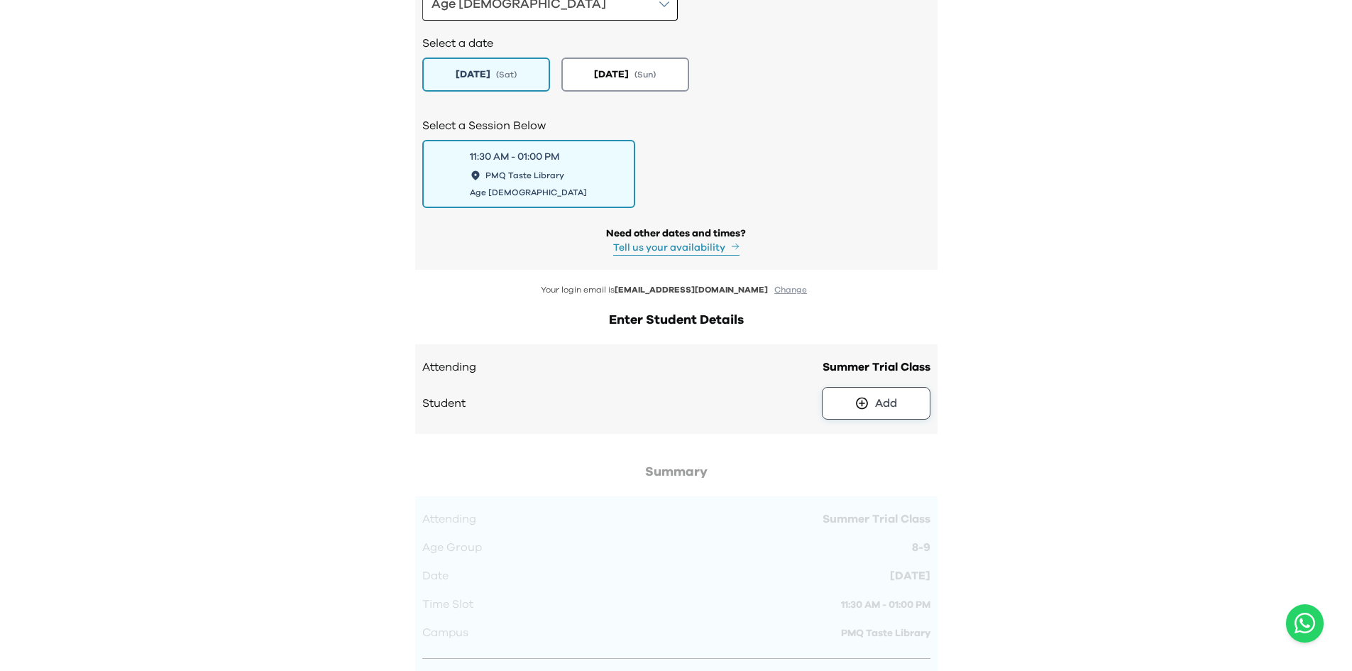
click at [893, 395] on div "Add" at bounding box center [886, 403] width 22 height 17
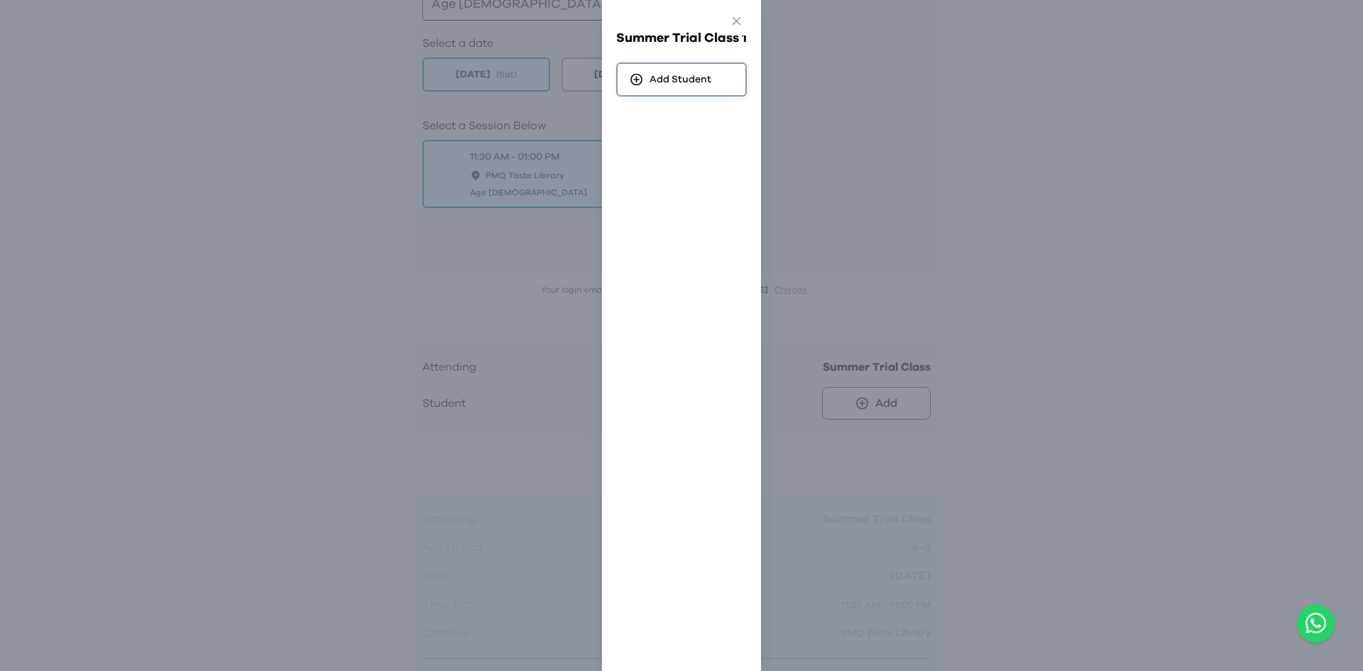
click at [655, 84] on span "Add Student" at bounding box center [680, 79] width 62 height 14
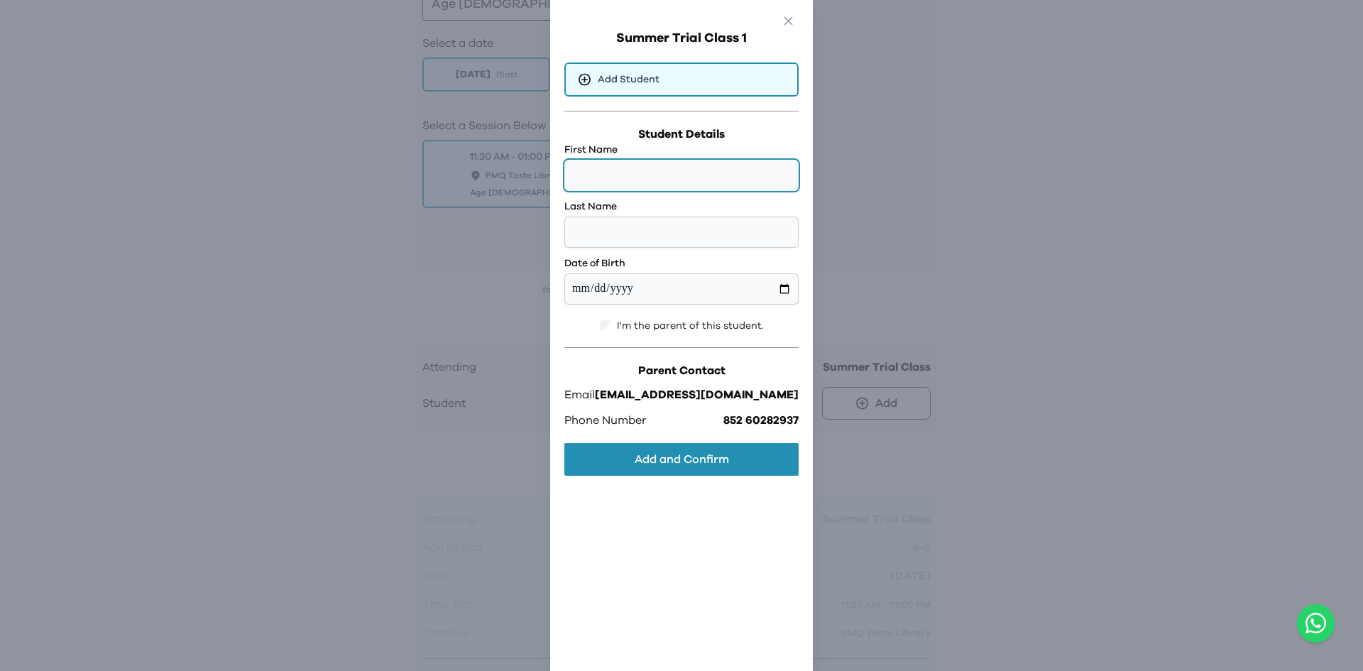
click at [670, 184] on input "text" at bounding box center [681, 175] width 234 height 31
type input "*******"
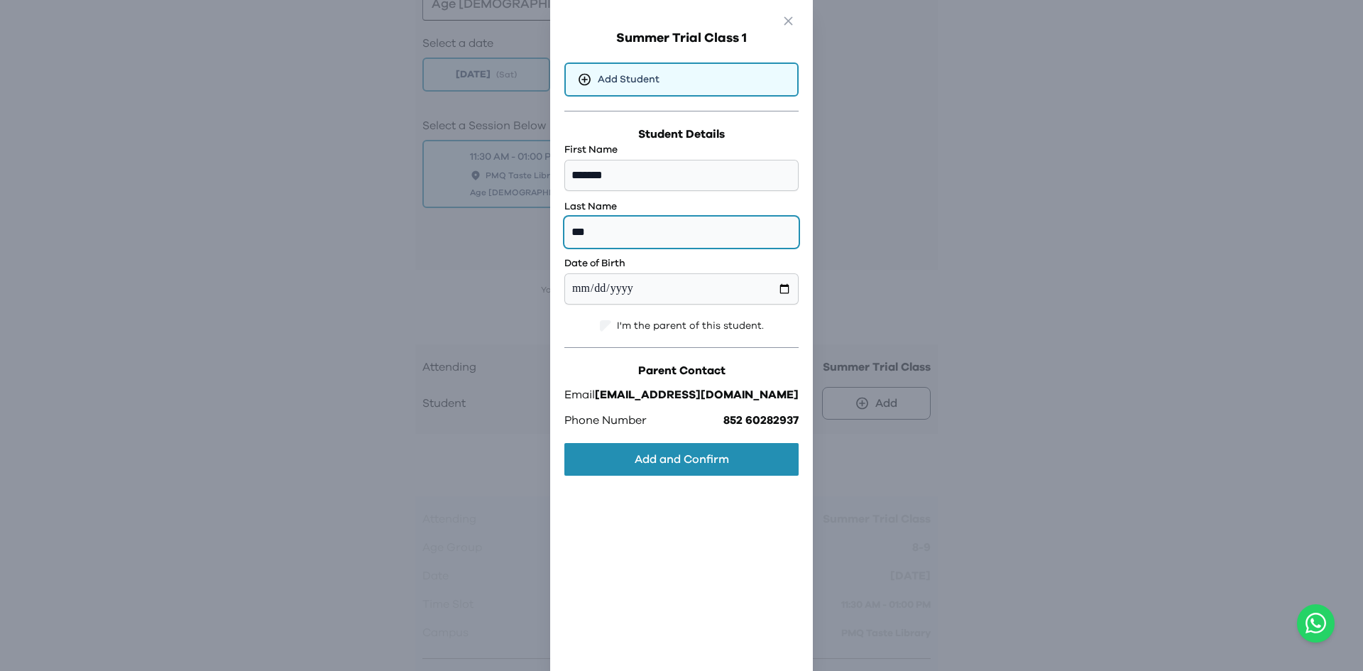
type input "***"
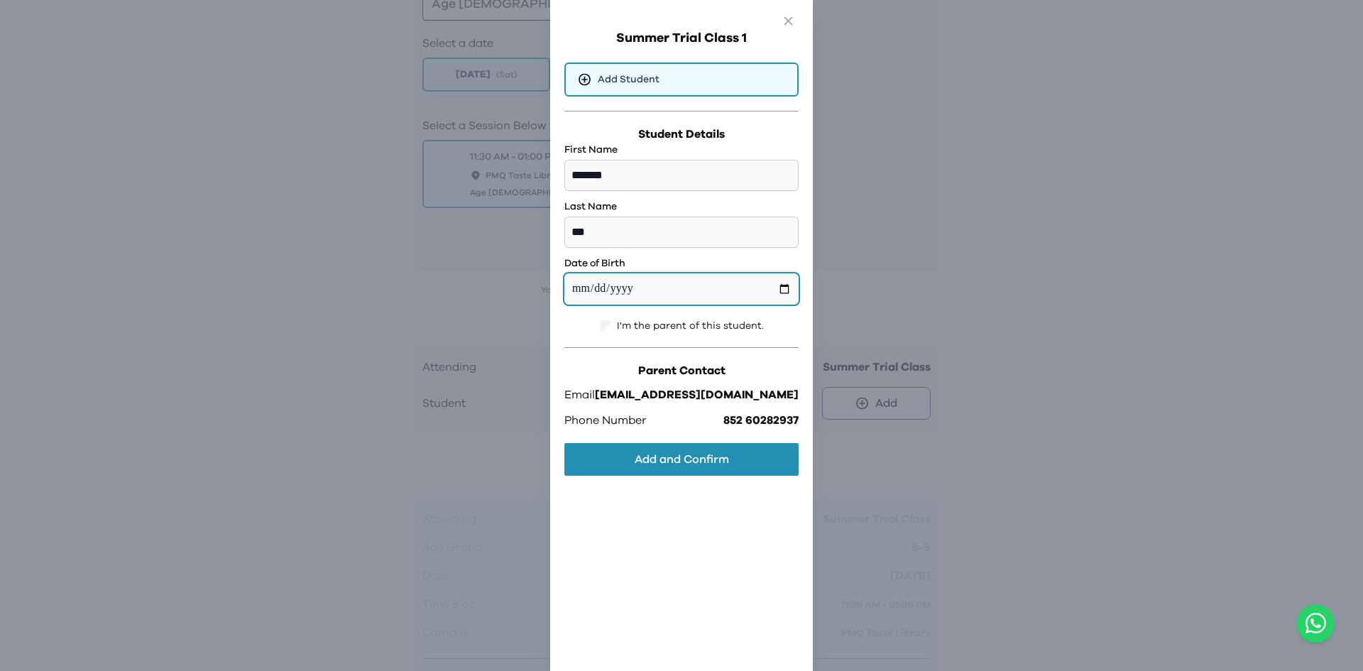
click at [638, 283] on input "date" at bounding box center [681, 288] width 234 height 31
click at [757, 292] on input "date" at bounding box center [681, 288] width 234 height 31
type input "**********"
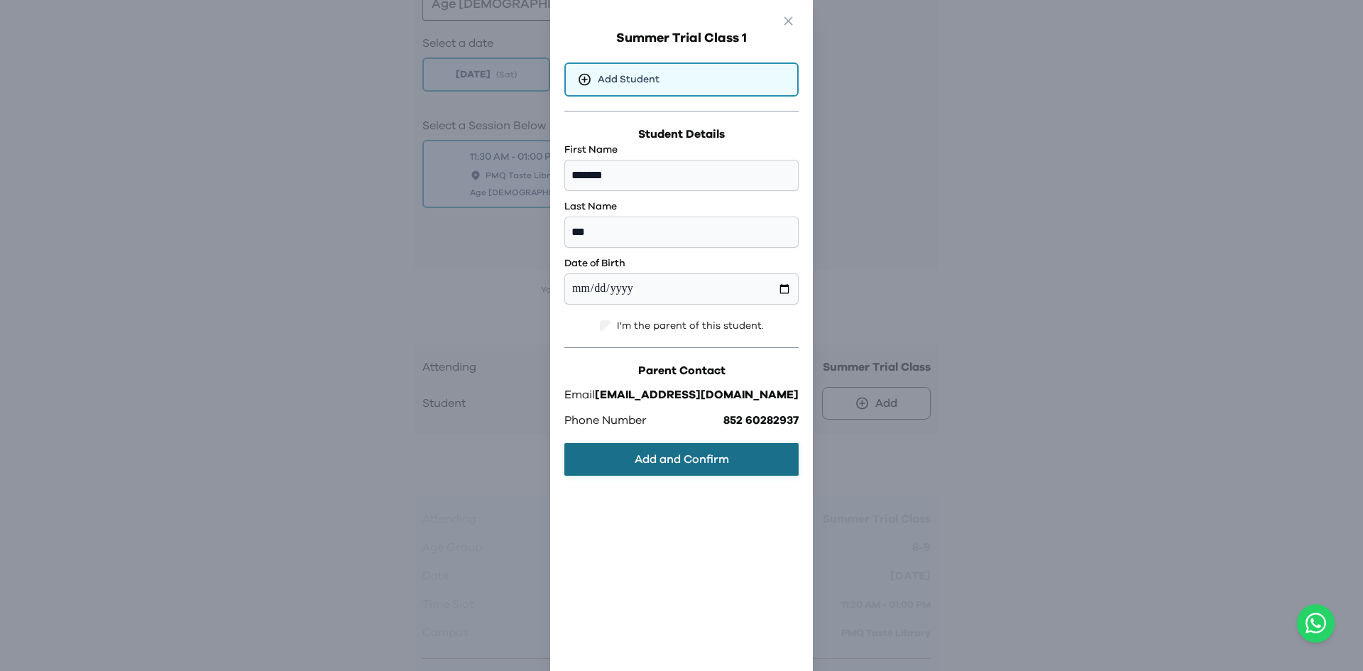
click at [703, 453] on button "Add and Confirm" at bounding box center [681, 459] width 234 height 33
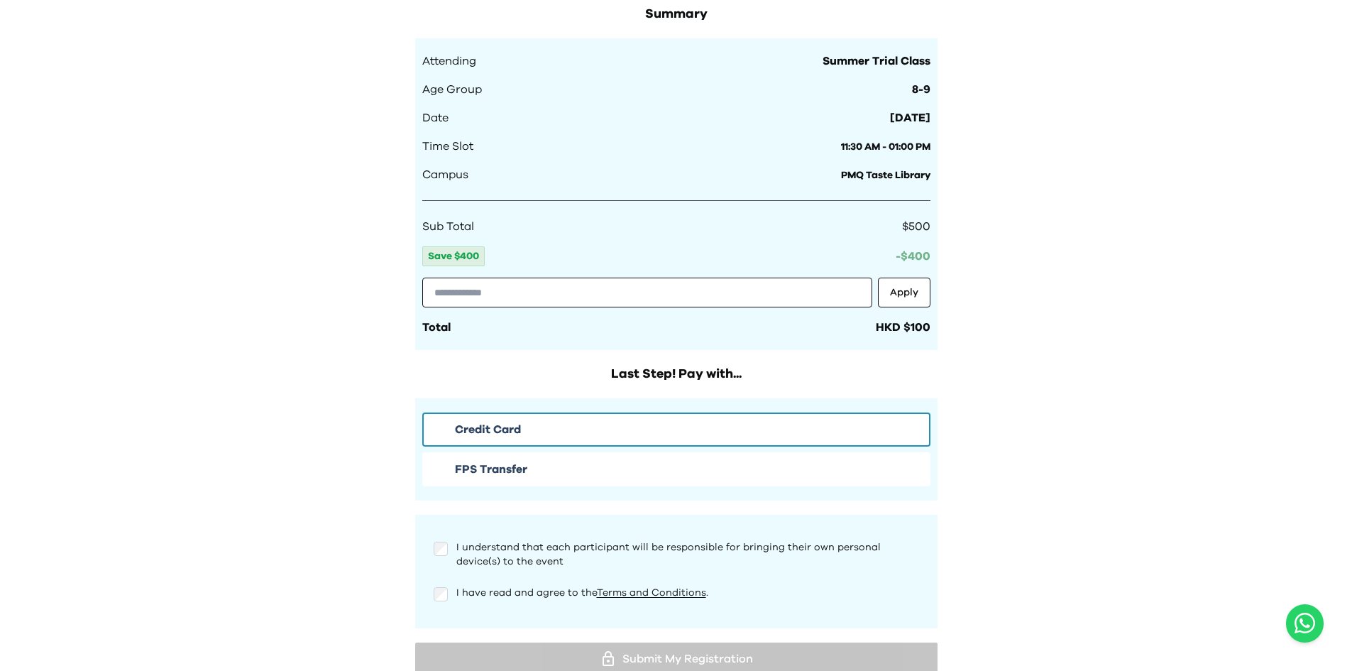
scroll to position [2377, 0]
click at [544, 460] on div "FPS Transfer" at bounding box center [676, 468] width 491 height 17
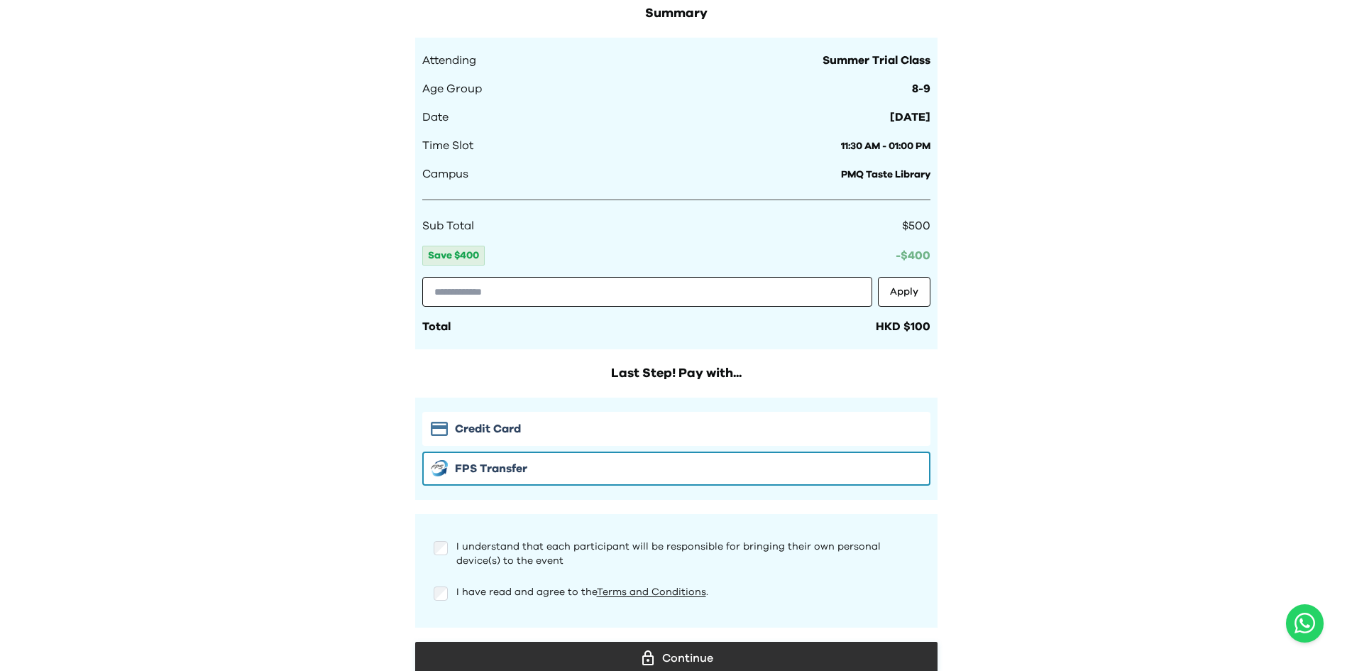
click at [685, 647] on div "Continue" at bounding box center [677, 657] width 500 height 21
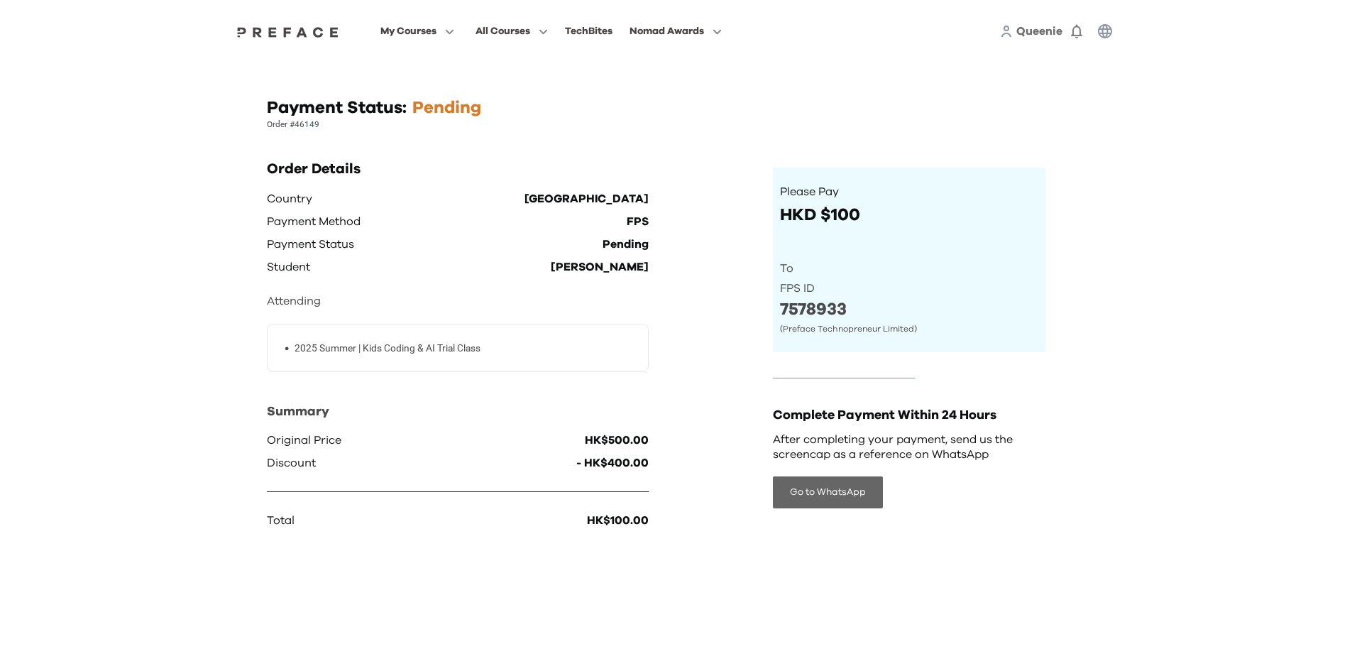
click at [821, 495] on button "Go to WhatsApp" at bounding box center [828, 492] width 110 height 32
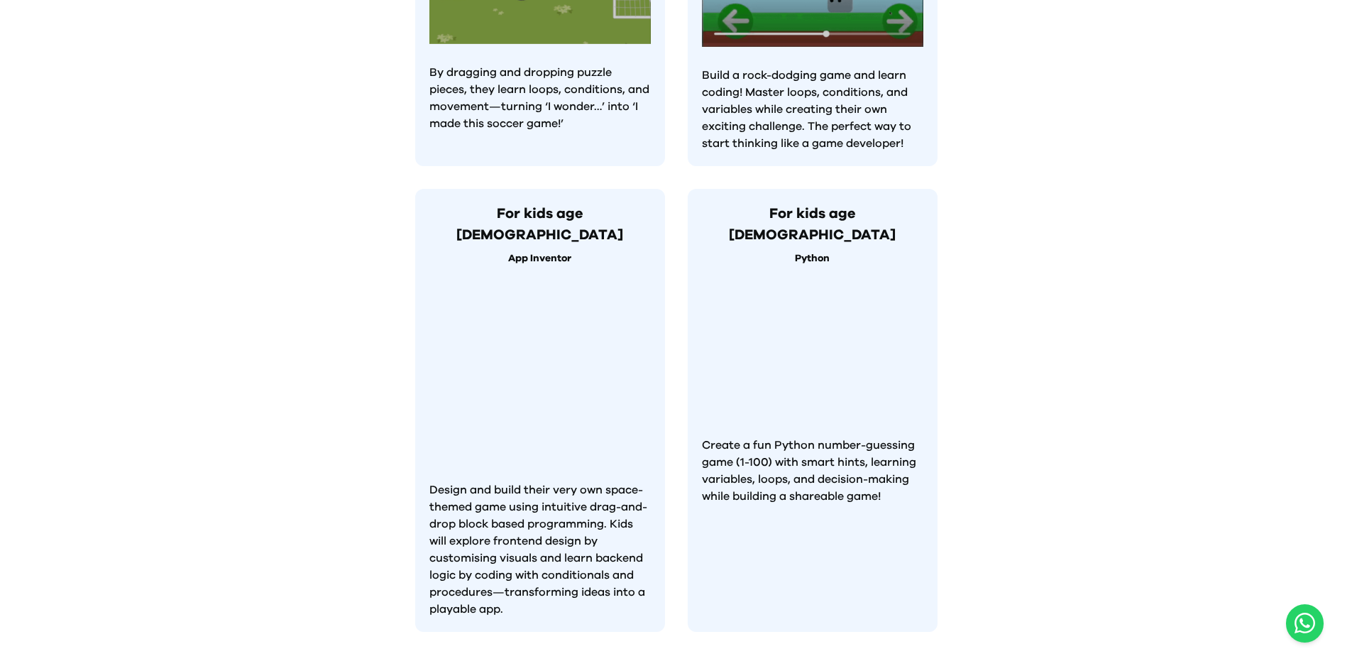
scroll to position [1263, 0]
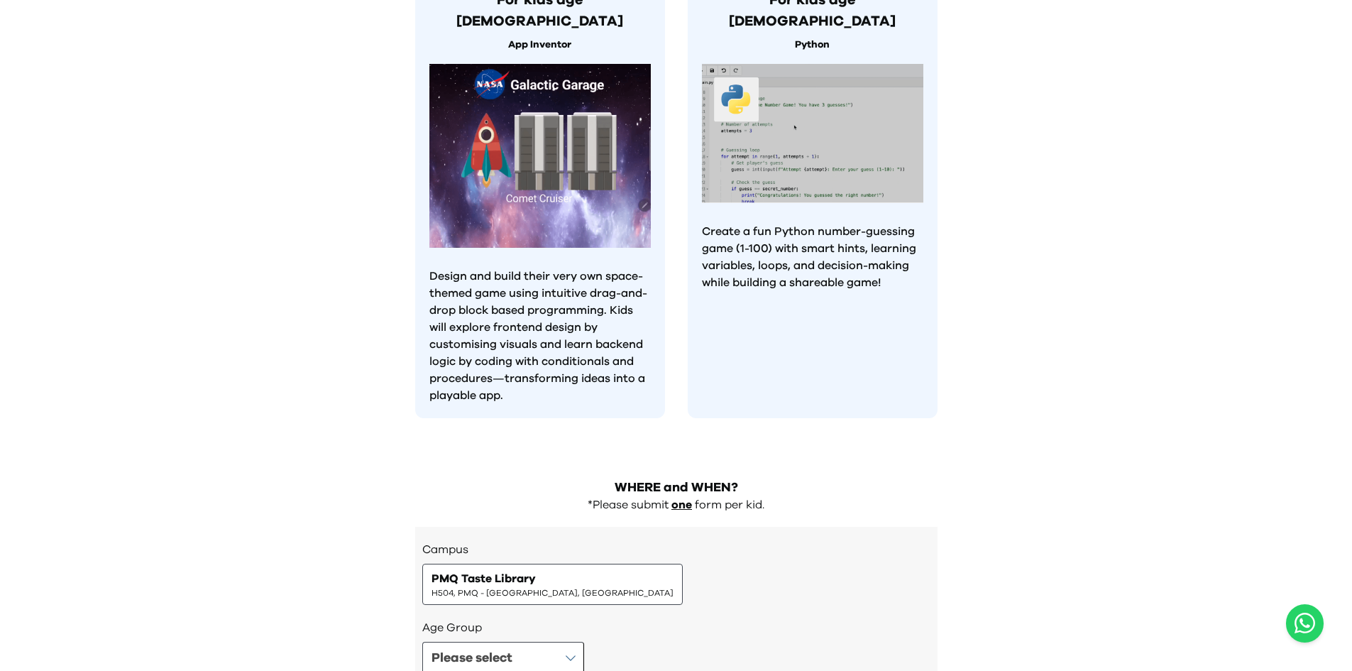
click at [598, 304] on p "Design and build their very own space-themed game using intuitive drag-and-drop…" at bounding box center [539, 336] width 221 height 136
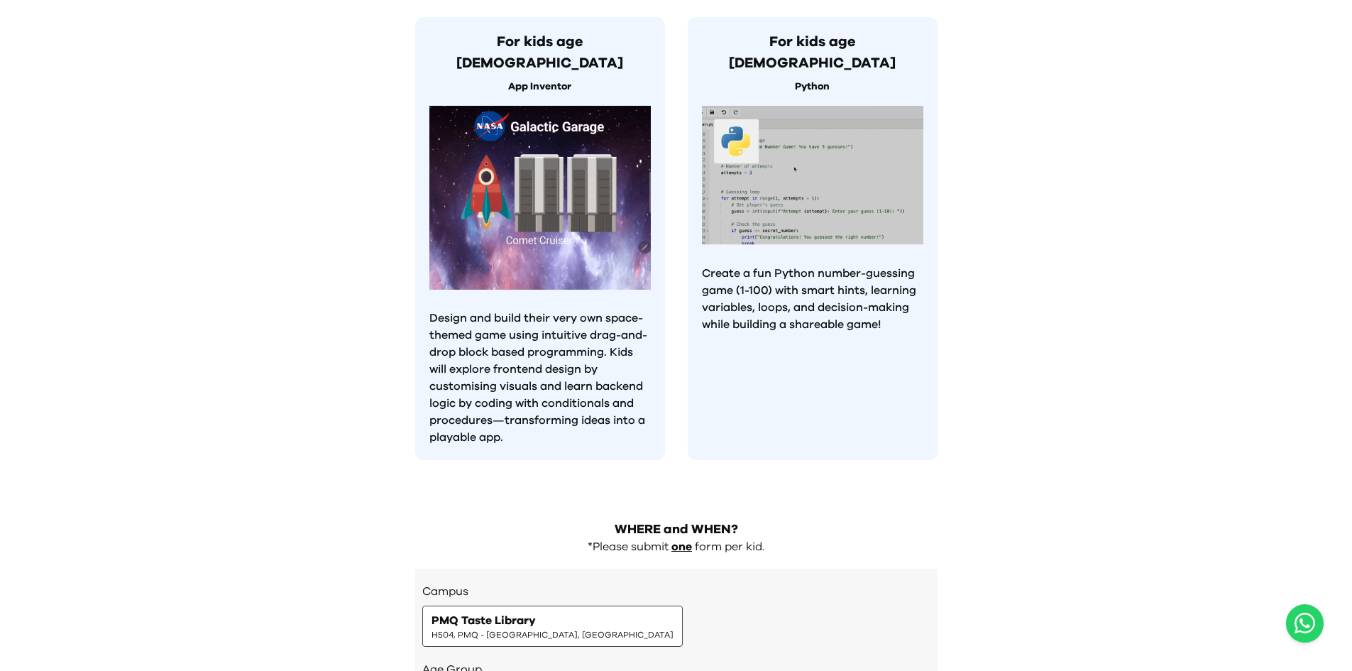
scroll to position [1333, 0]
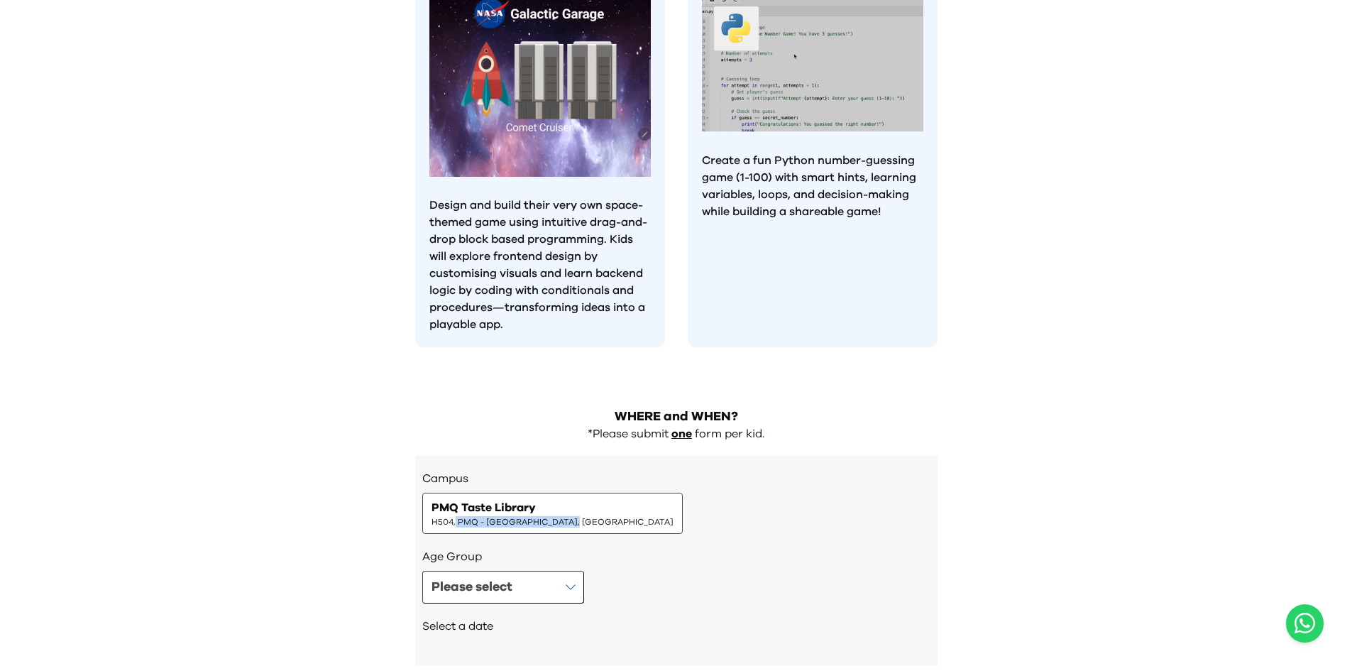
drag, startPoint x: 456, startPoint y: 439, endPoint x: 615, endPoint y: 439, distance: 159.0
click at [573, 470] on div "Campus PMQ Taste Library H504, PMQ - [GEOGRAPHIC_DATA], [GEOGRAPHIC_DATA]" at bounding box center [676, 502] width 508 height 64
click at [688, 470] on div "Campus PMQ Taste Library H504, PMQ - [GEOGRAPHIC_DATA], [GEOGRAPHIC_DATA]" at bounding box center [676, 502] width 508 height 64
click at [540, 571] on button "Please select" at bounding box center [503, 587] width 162 height 33
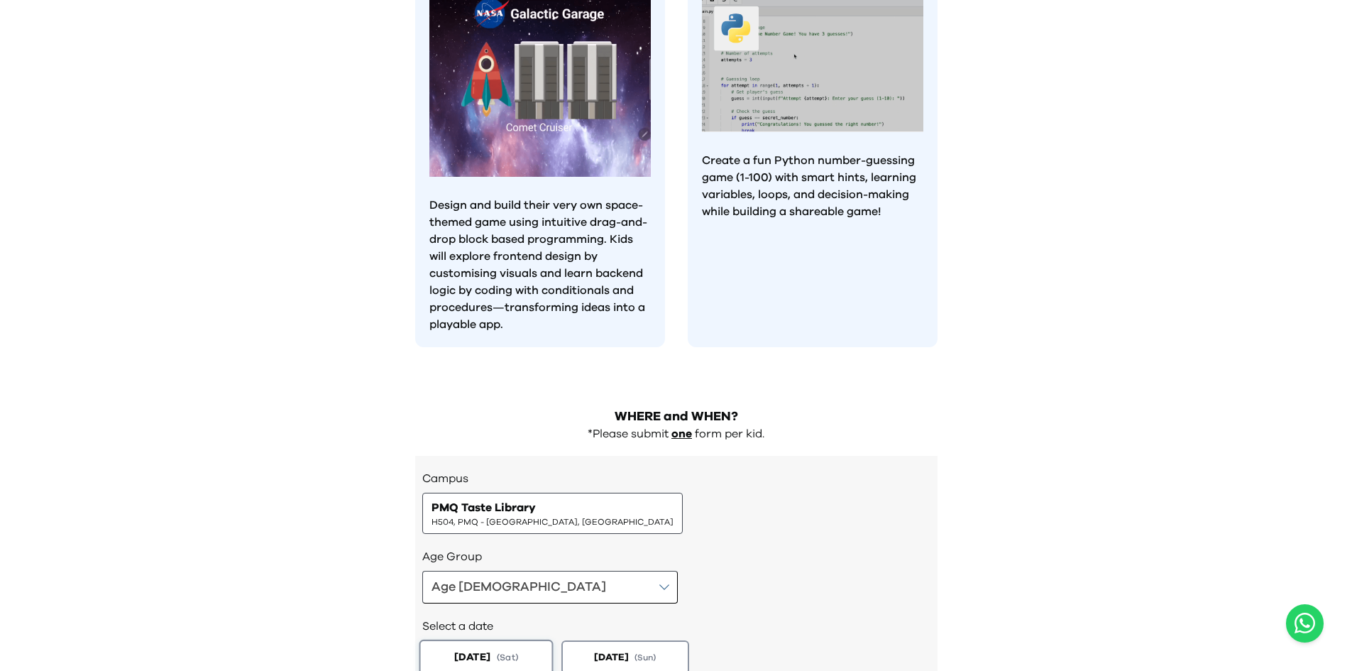
click at [480, 649] on span "[DATE]" at bounding box center [471, 656] width 36 height 15
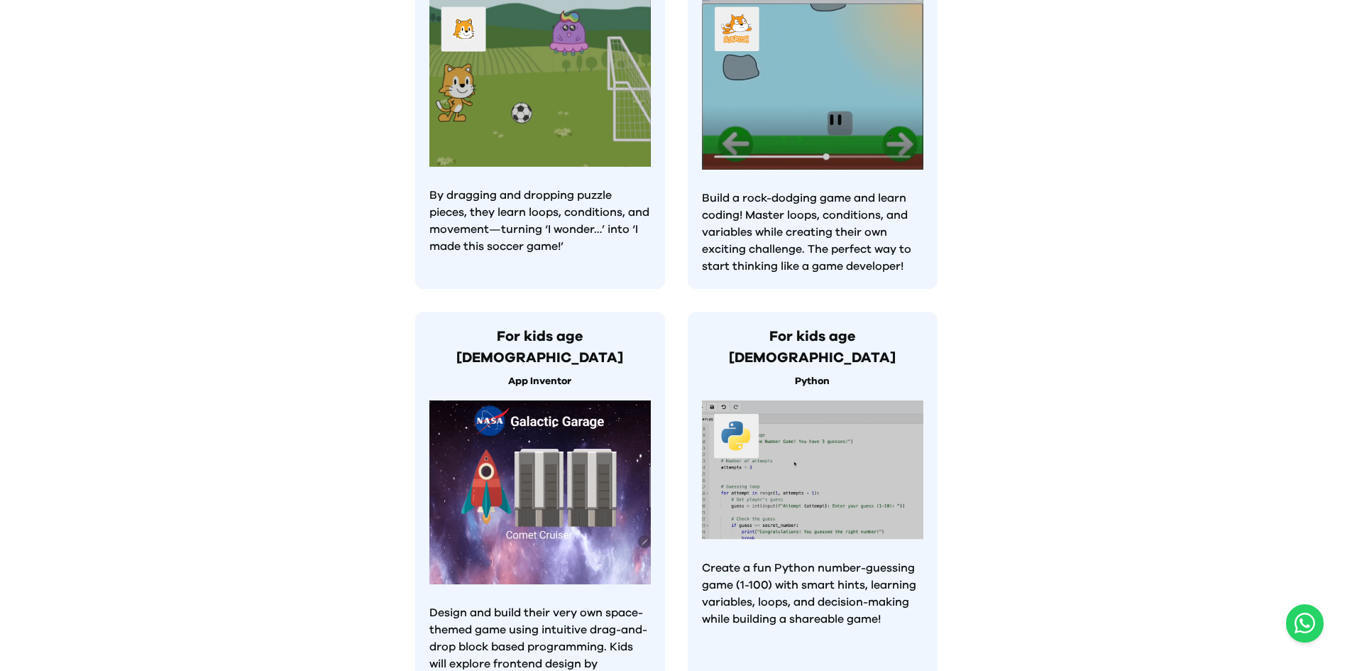
scroll to position [994, 0]
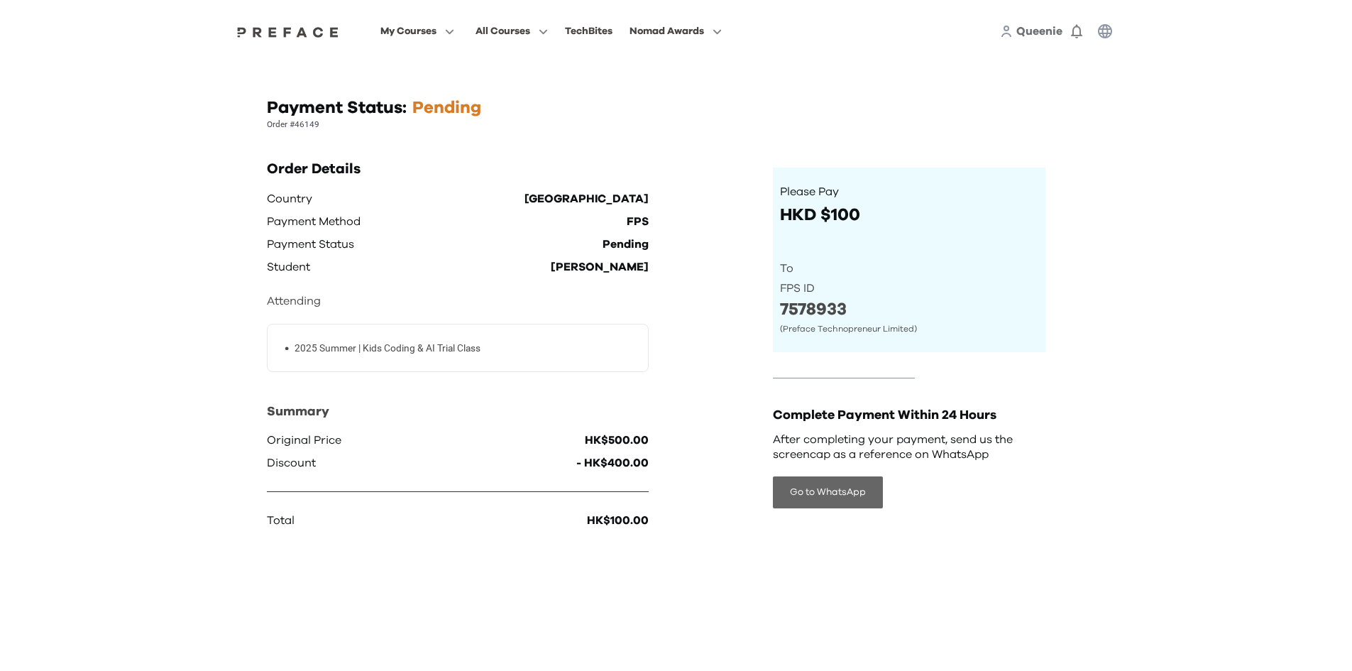
click at [830, 496] on button "Go to WhatsApp" at bounding box center [828, 492] width 110 height 32
drag, startPoint x: 822, startPoint y: 451, endPoint x: 977, endPoint y: 461, distance: 155.0
click at [977, 461] on p "After completing your payment, send us the screencap as a reference on WhatsApp" at bounding box center [909, 447] width 273 height 30
click at [979, 460] on p "After completing your payment, send us the screencap as a reference on WhatsApp" at bounding box center [909, 447] width 273 height 30
